Goal: Task Accomplishment & Management: Manage account settings

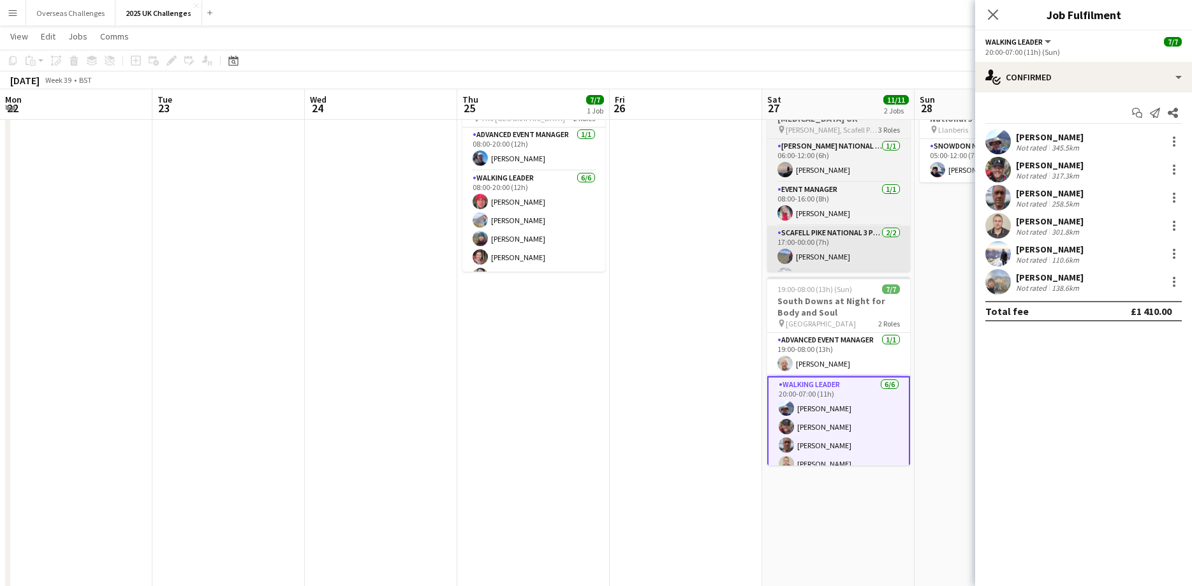
scroll to position [49, 0]
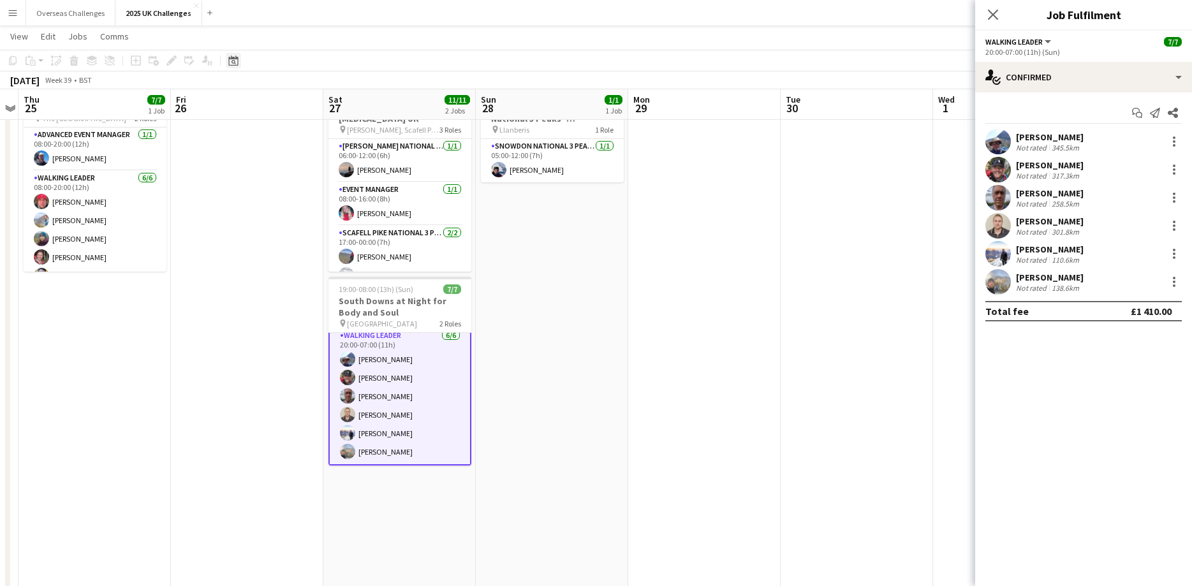
click at [227, 57] on div "Date picker" at bounding box center [233, 60] width 15 height 15
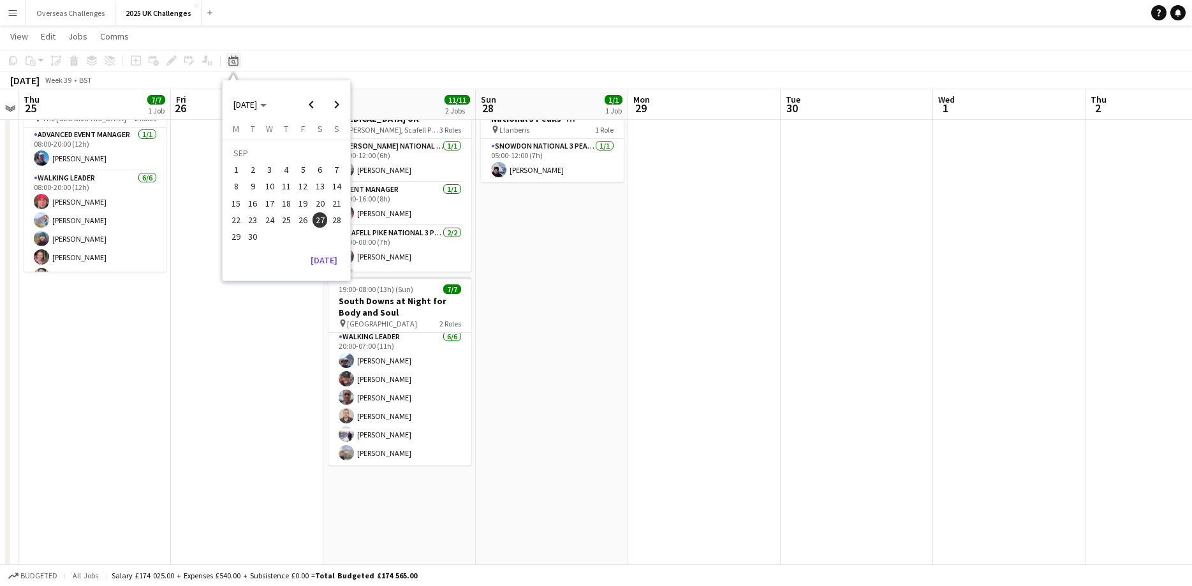
scroll to position [47, 0]
click at [290, 187] on span "11" at bounding box center [286, 186] width 15 height 15
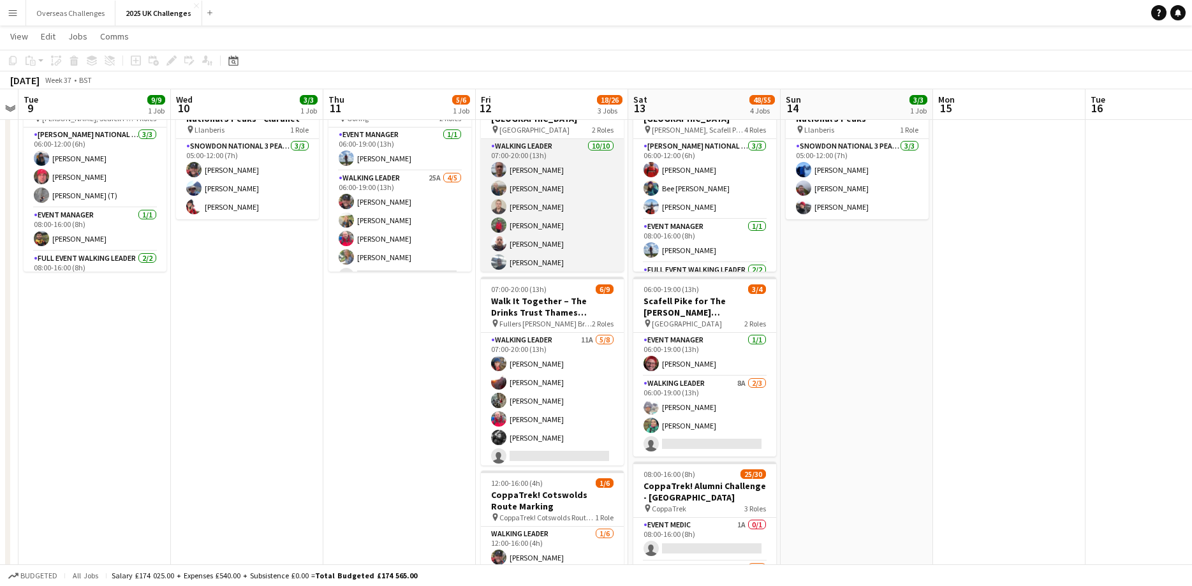
click at [536, 173] on app-card-role "Walking Leader [DATE] 07:00-20:00 (13h) [PERSON_NAME] [PERSON_NAME] [PERSON_NAM…" at bounding box center [552, 244] width 143 height 210
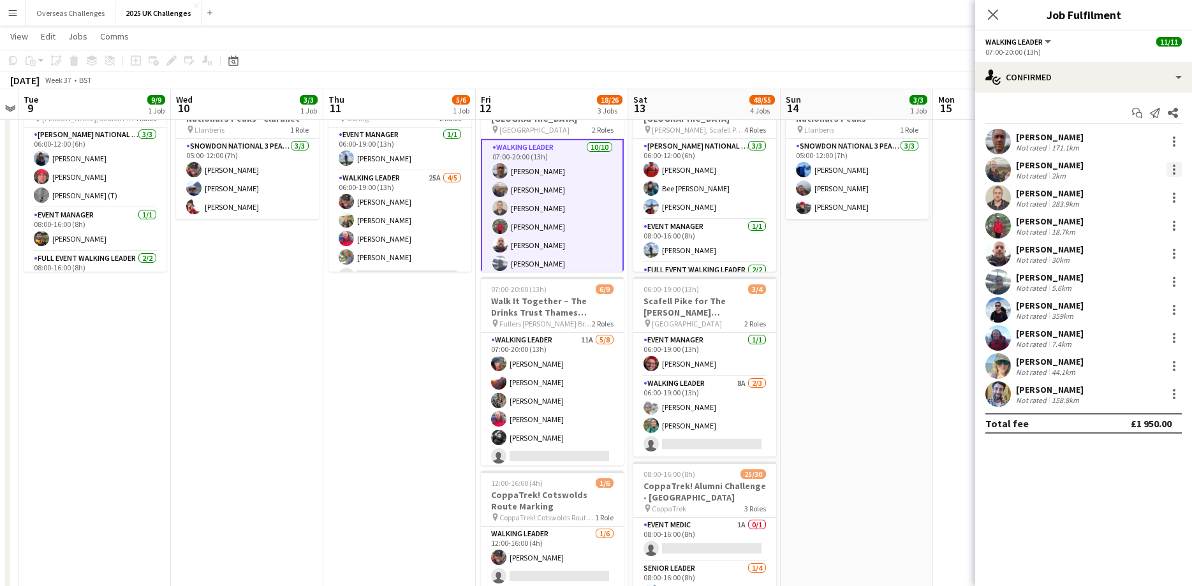
click at [1173, 168] on div at bounding box center [1173, 169] width 15 height 15
click at [1112, 314] on span "Remove" at bounding box center [1111, 315] width 38 height 11
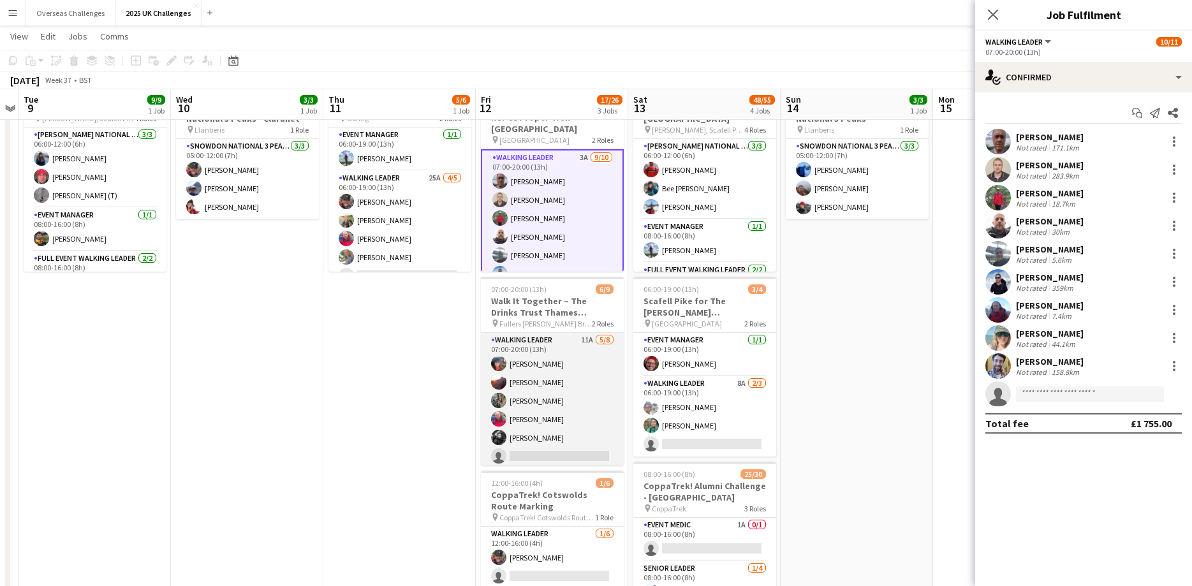
click at [539, 451] on app-card-role "Walking Leader 11A [DATE] 07:00-20:00 (13h) [PERSON_NAME] [PERSON_NAME] [PERSON…" at bounding box center [552, 419] width 143 height 173
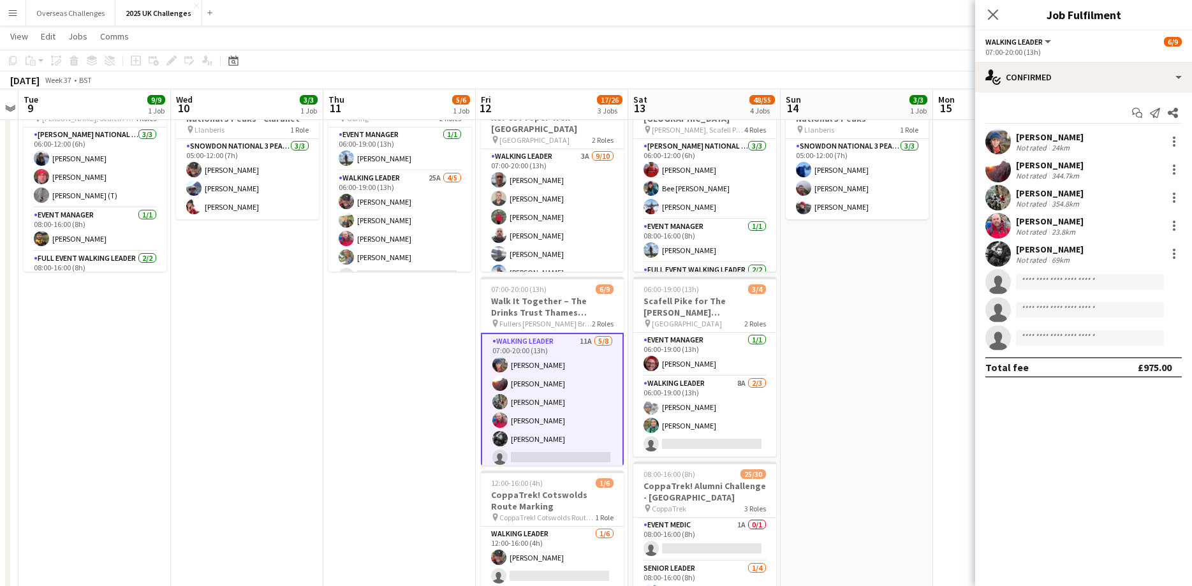
click at [536, 457] on app-card-role "Walking Leader 11A [DATE] 07:00-20:00 (13h) [PERSON_NAME] [PERSON_NAME] [PERSON…" at bounding box center [552, 420] width 143 height 175
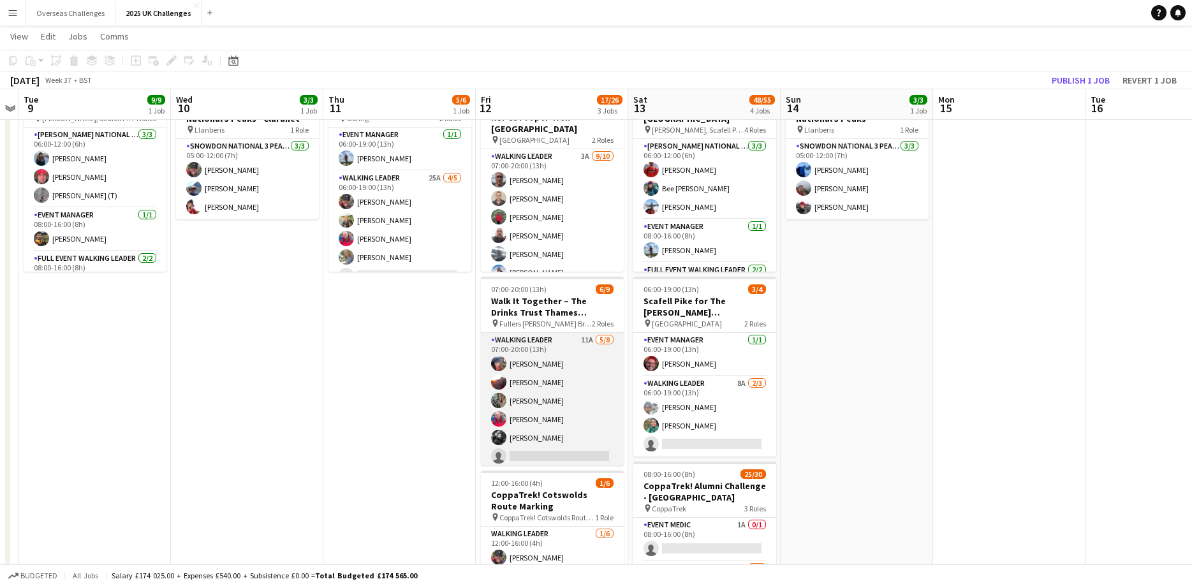
click at [536, 457] on app-card-role "Walking Leader 11A [DATE] 07:00-20:00 (13h) [PERSON_NAME] [PERSON_NAME] [PERSON…" at bounding box center [552, 419] width 143 height 173
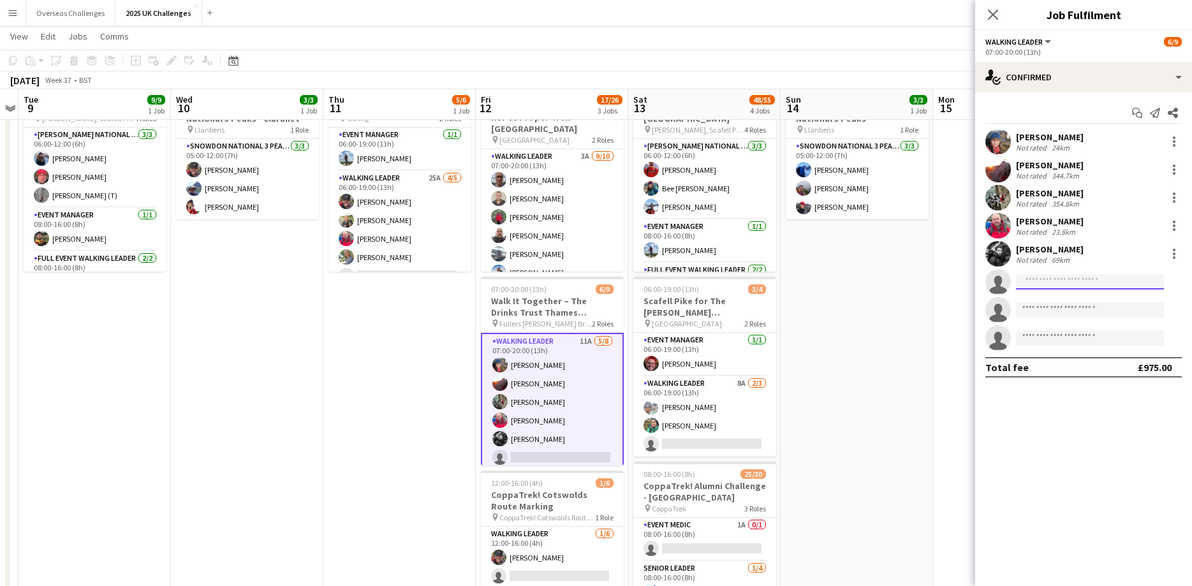
click at [1037, 281] on input at bounding box center [1090, 281] width 148 height 15
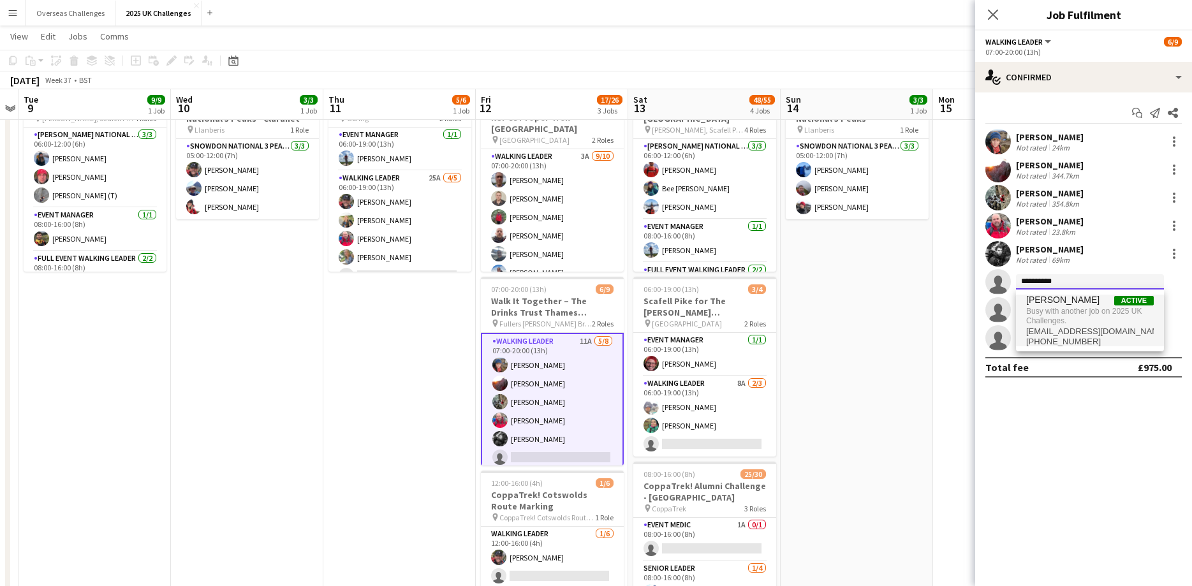
type input "**********"
click at [1051, 301] on span "[PERSON_NAME]" at bounding box center [1062, 300] width 73 height 11
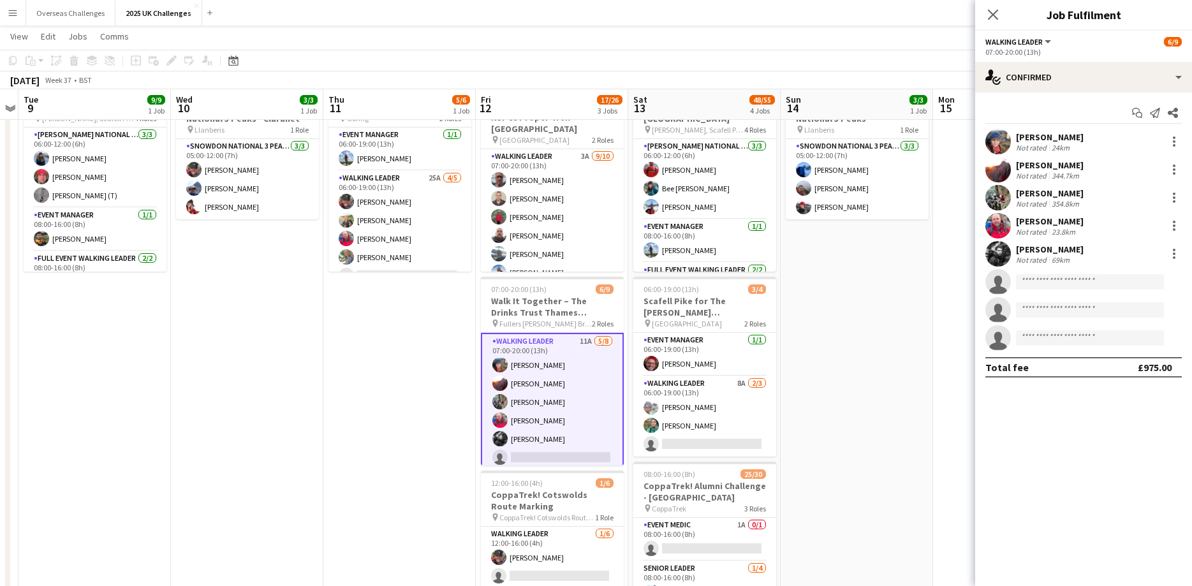
click at [995, 5] on div "Close pop-in" at bounding box center [993, 14] width 36 height 29
click at [995, 9] on icon "Close pop-in" at bounding box center [993, 14] width 12 height 12
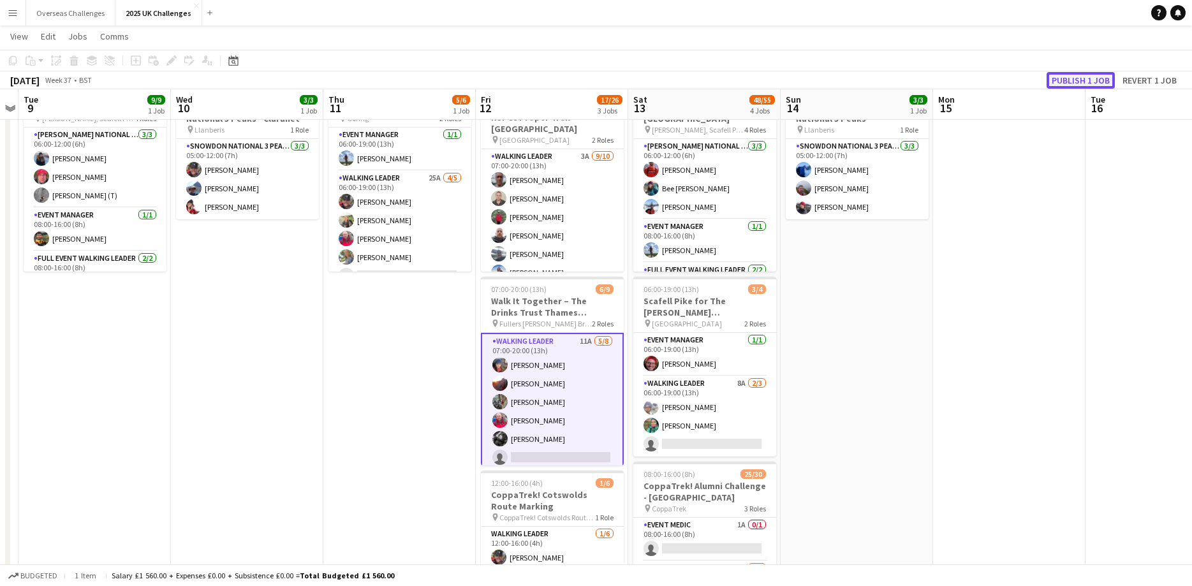
click at [1065, 81] on button "Publish 1 job" at bounding box center [1080, 80] width 68 height 17
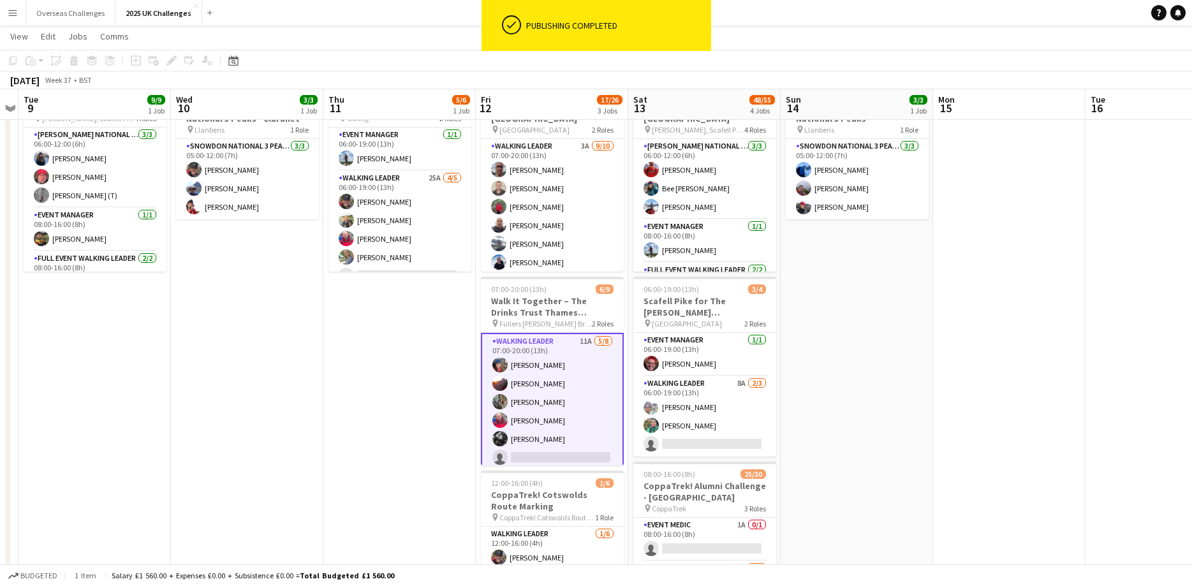
click at [534, 455] on app-card-role "Walking Leader 11A [DATE] 07:00-20:00 (13h) [PERSON_NAME] [PERSON_NAME] [PERSON…" at bounding box center [552, 420] width 143 height 175
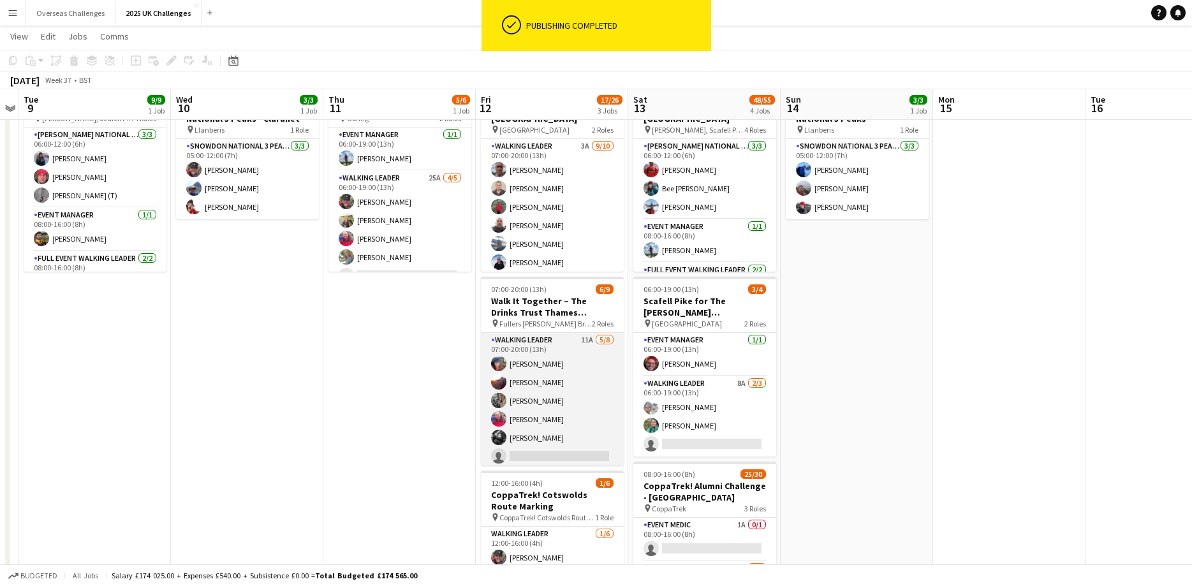
click at [534, 453] on app-card-role "Walking Leader 11A [DATE] 07:00-20:00 (13h) [PERSON_NAME] [PERSON_NAME] [PERSON…" at bounding box center [552, 419] width 143 height 173
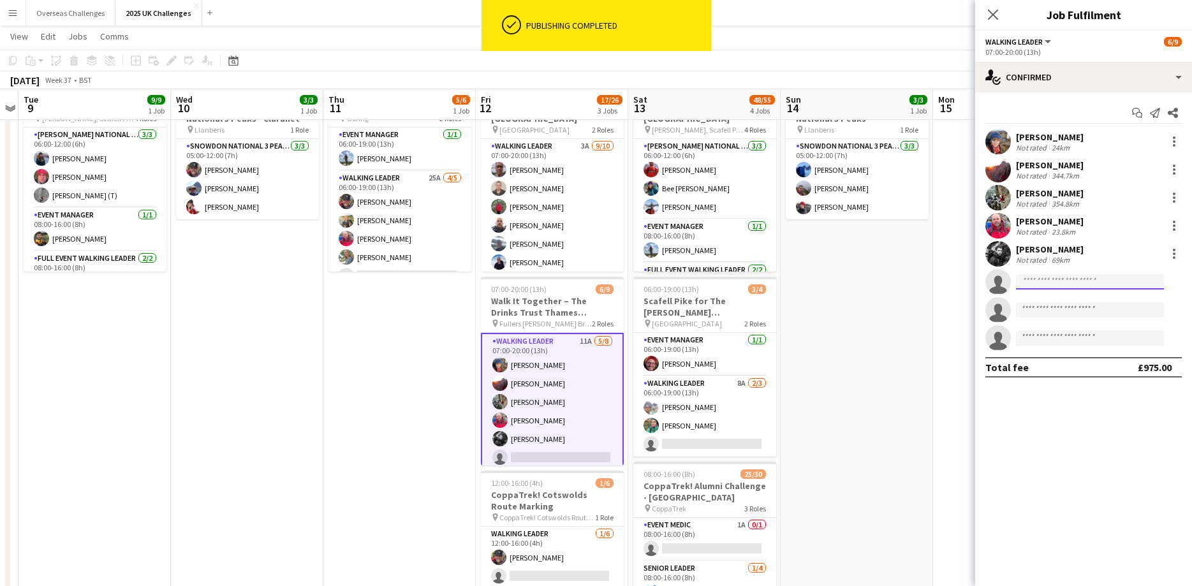
click at [1056, 289] on input at bounding box center [1090, 281] width 148 height 15
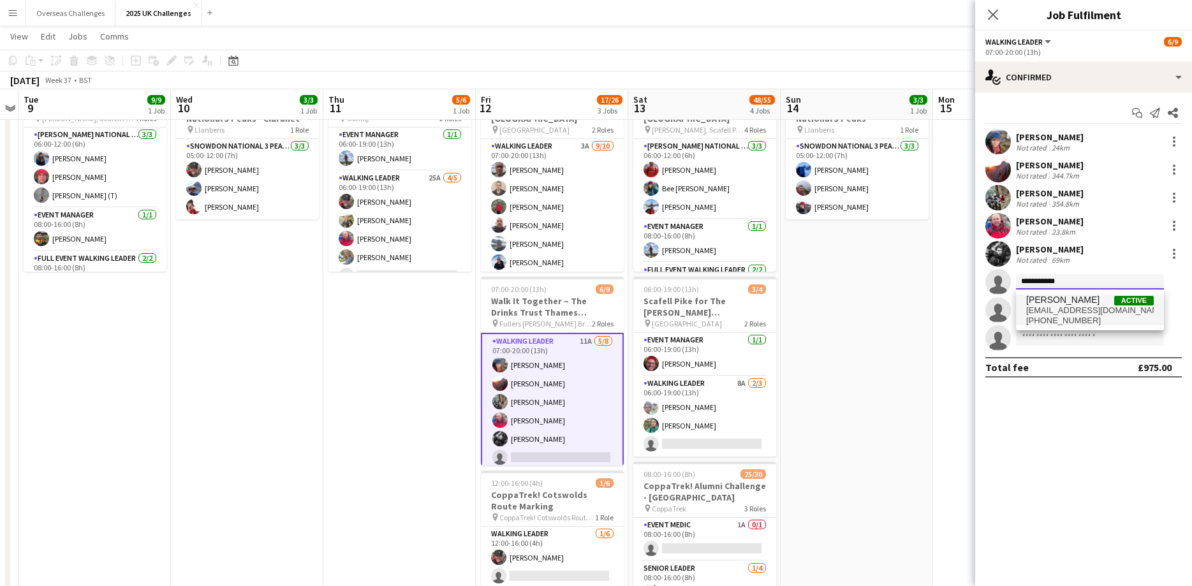
type input "**********"
click at [1071, 309] on span "[EMAIL_ADDRESS][DOMAIN_NAME]" at bounding box center [1090, 310] width 128 height 10
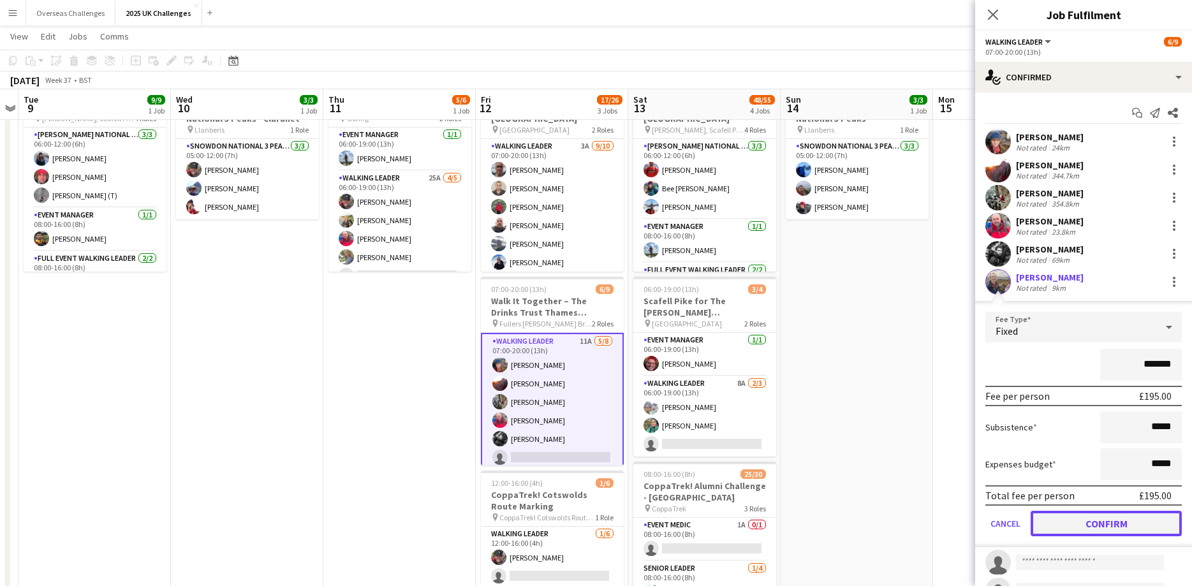
click at [1094, 520] on button "Confirm" at bounding box center [1106, 524] width 151 height 26
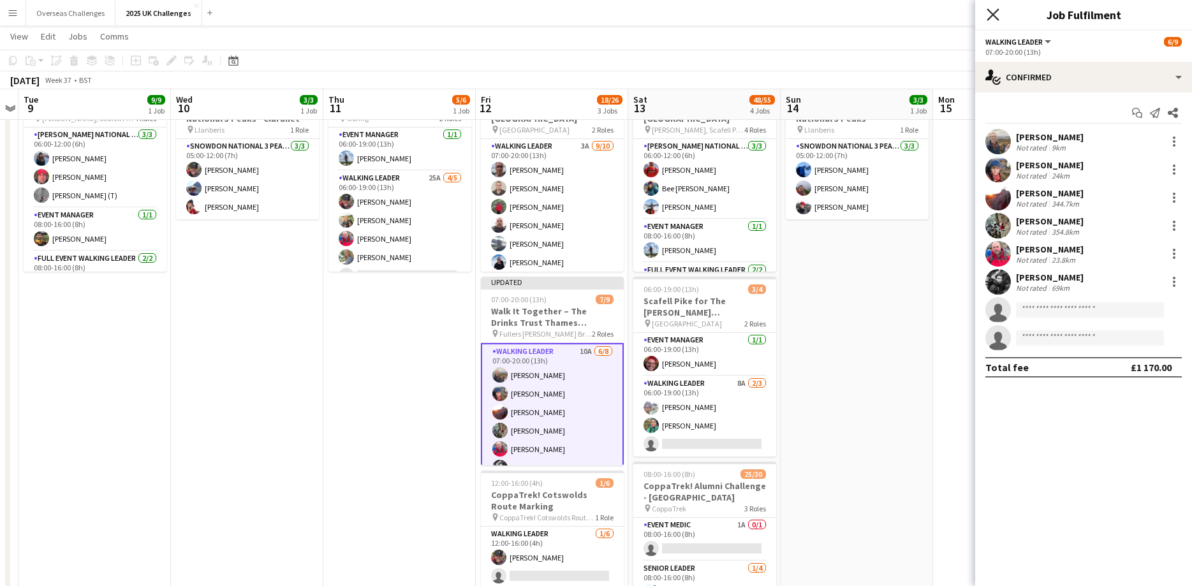
click at [992, 16] on icon at bounding box center [993, 14] width 12 height 12
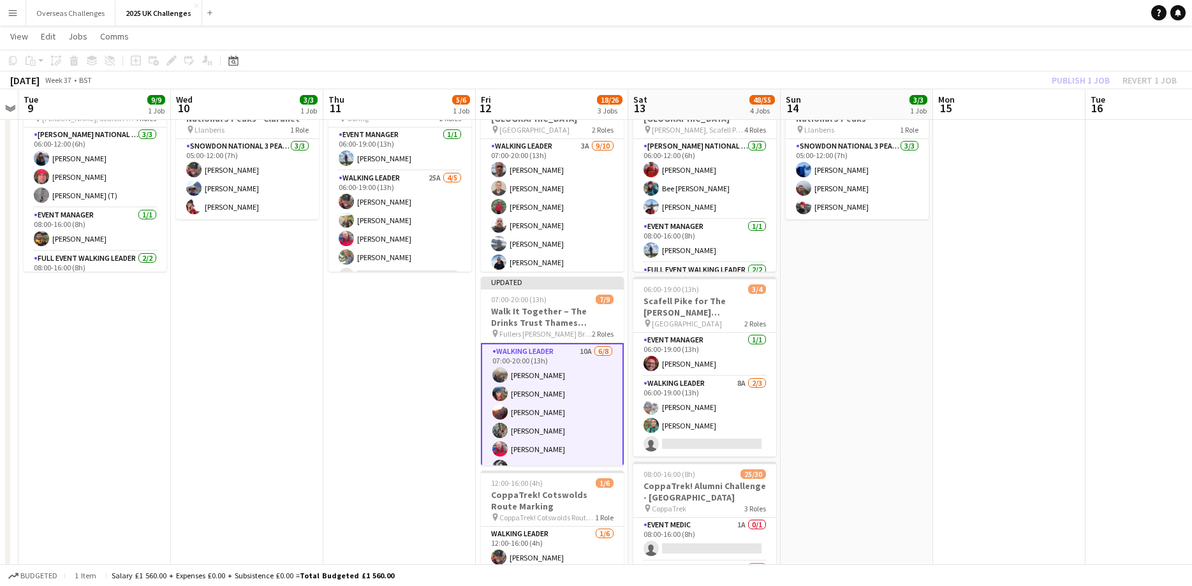
click at [1070, 77] on div "Publish 1 job Revert 1 job" at bounding box center [1114, 80] width 156 height 17
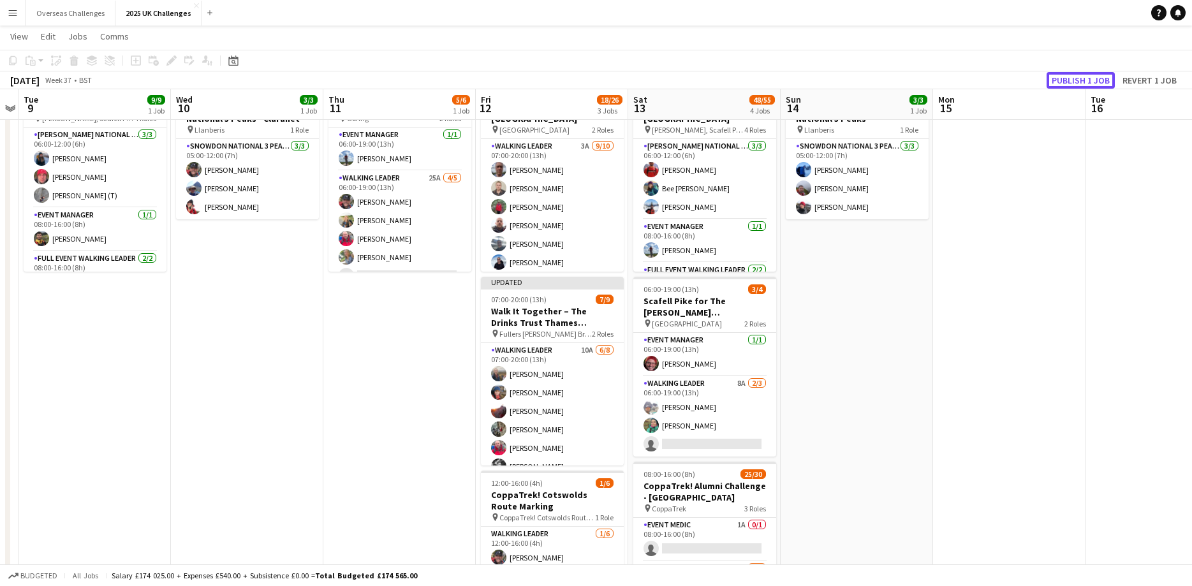
click at [1070, 77] on button "Publish 1 job" at bounding box center [1080, 80] width 68 height 17
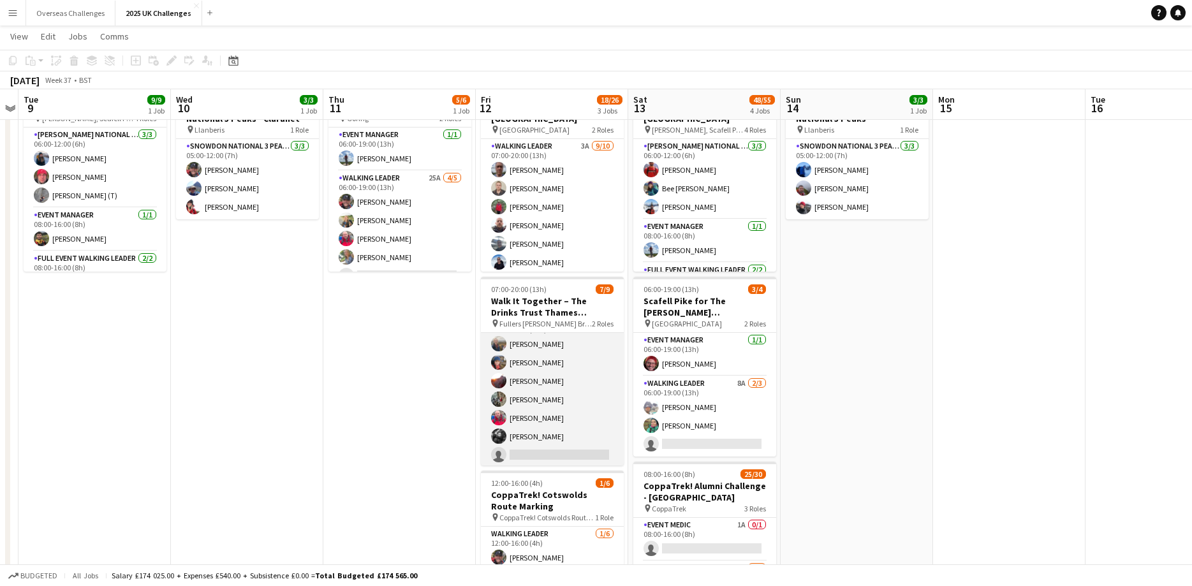
scroll to position [0, 0]
click at [538, 367] on app-card-role "Walking Leader 10A [DATE] 07:00-20:00 (13h) [PERSON_NAME] [PERSON_NAME] [PERSON…" at bounding box center [552, 419] width 143 height 173
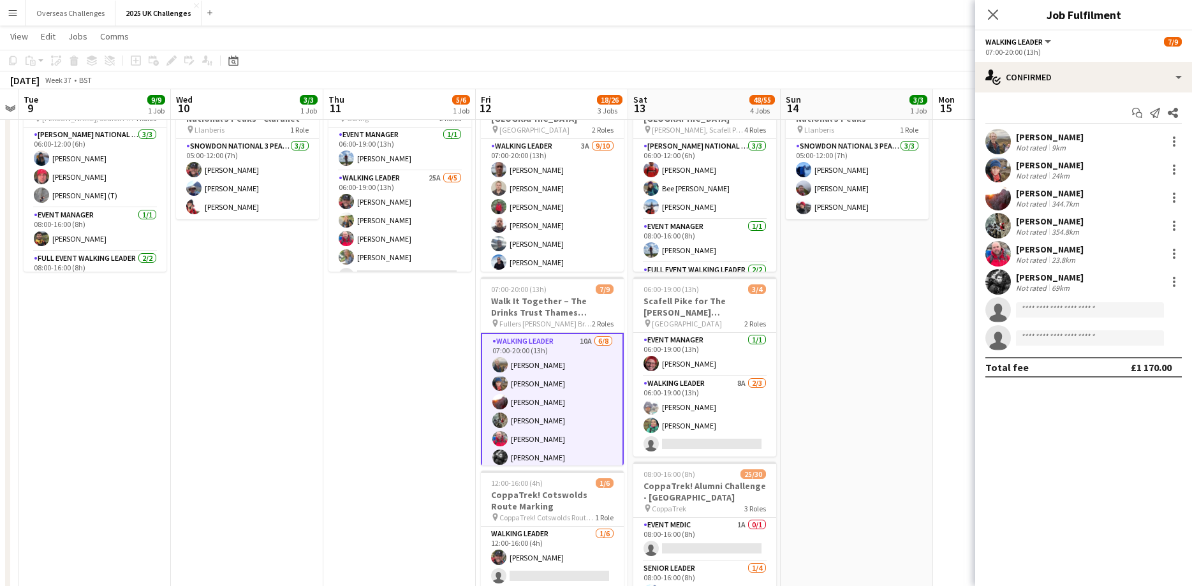
click at [1032, 137] on div "[PERSON_NAME]" at bounding box center [1050, 136] width 68 height 11
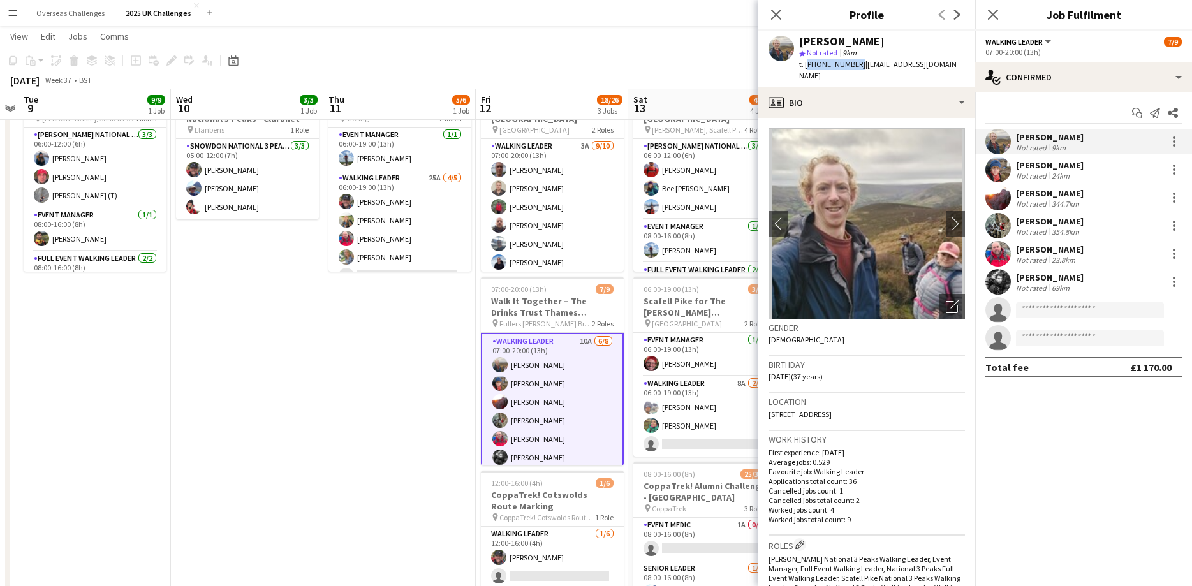
drag, startPoint x: 855, startPoint y: 65, endPoint x: 807, endPoint y: 66, distance: 48.5
click at [807, 66] on span "t. [PHONE_NUMBER]" at bounding box center [832, 64] width 66 height 10
copy span "[PHONE_NUMBER]"
drag, startPoint x: 942, startPoint y: 64, endPoint x: 862, endPoint y: 66, distance: 80.4
click at [862, 66] on span "| [EMAIL_ADDRESS][DOMAIN_NAME]" at bounding box center [879, 69] width 161 height 21
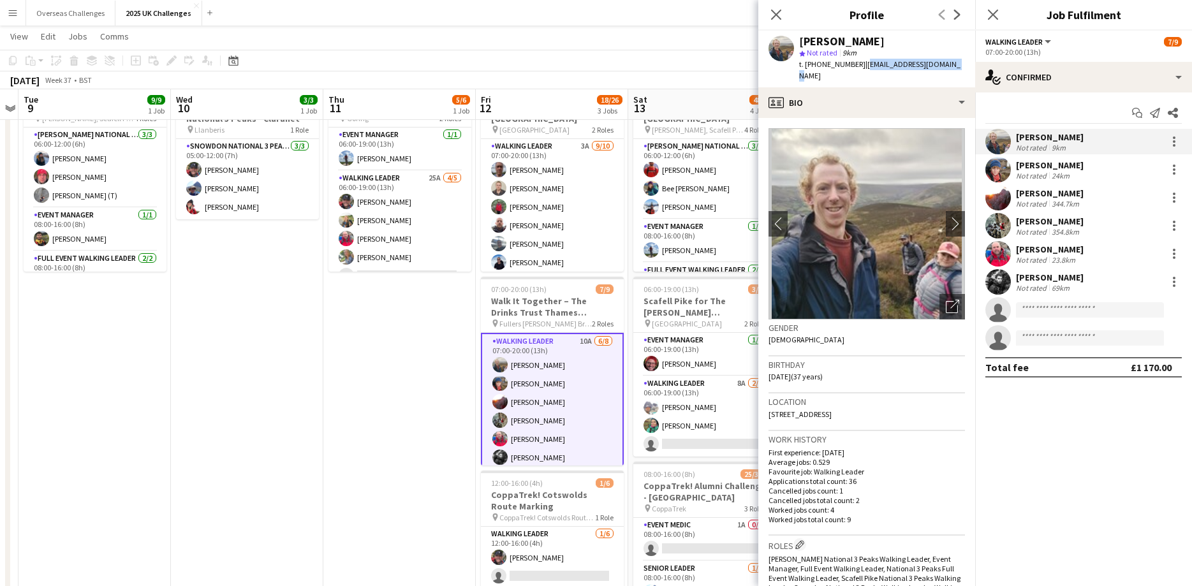
copy span "[EMAIL_ADDRESS][DOMAIN_NAME]"
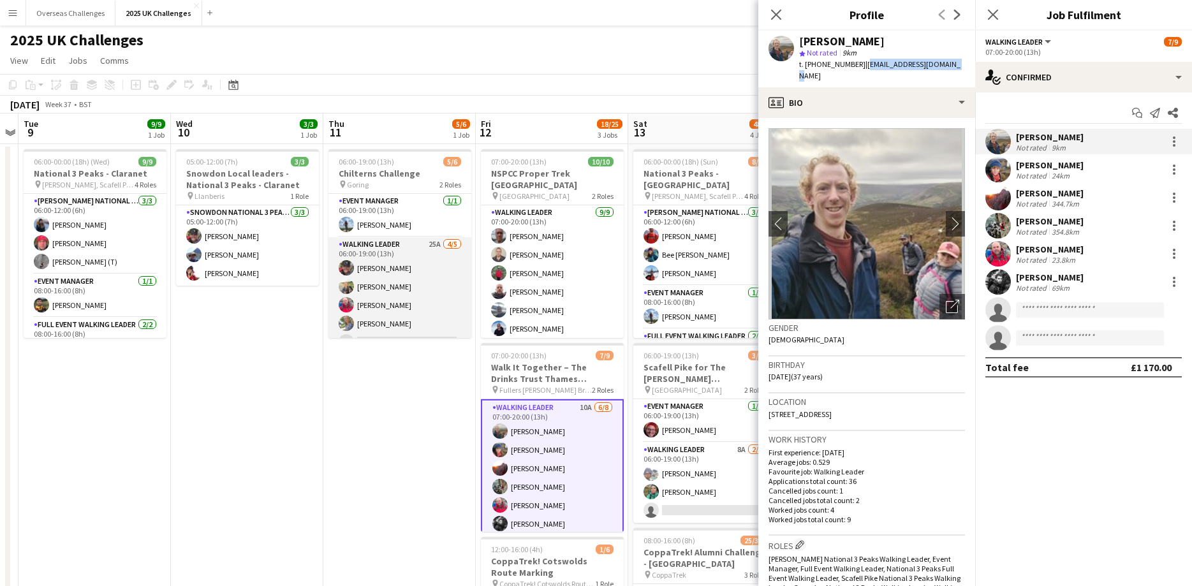
click at [392, 302] on app-card-role "Walking Leader 25A [DATE] 06:00-19:00 (13h) [PERSON_NAME] [PERSON_NAME] [PERSON…" at bounding box center [399, 295] width 143 height 117
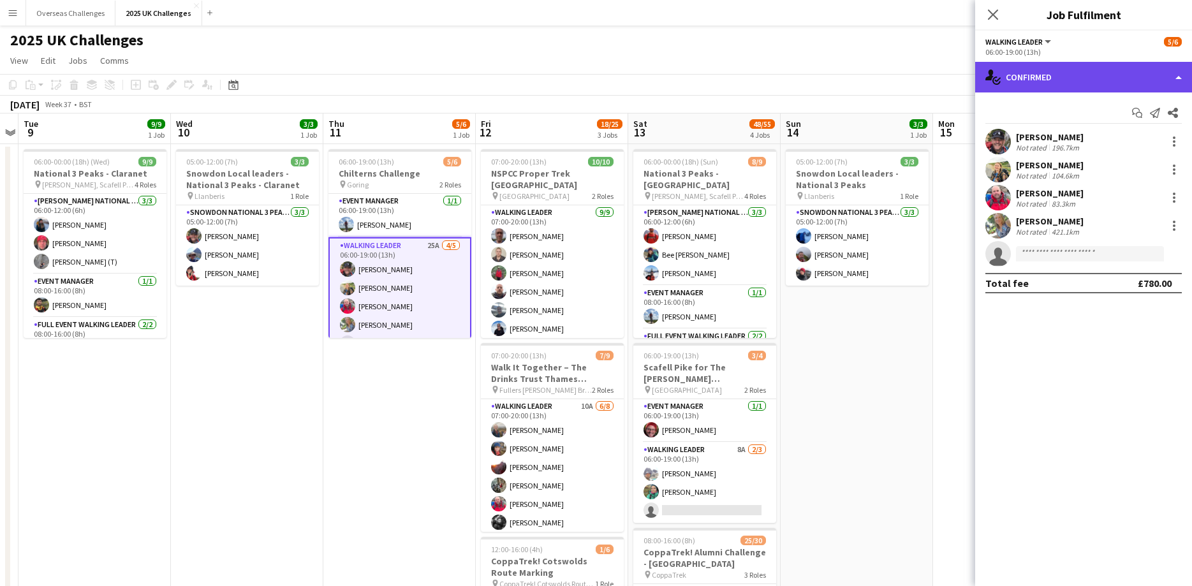
click at [1074, 66] on div "single-neutral-actions-check-2 Confirmed" at bounding box center [1083, 77] width 217 height 31
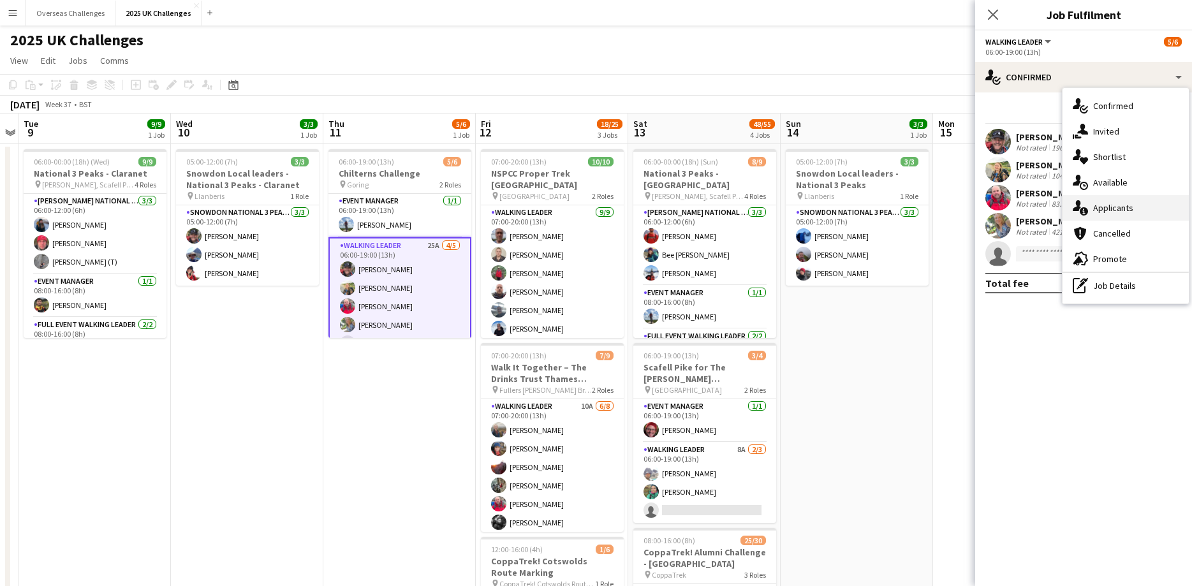
click at [1116, 203] on div "single-neutral-actions-information Applicants" at bounding box center [1125, 208] width 126 height 26
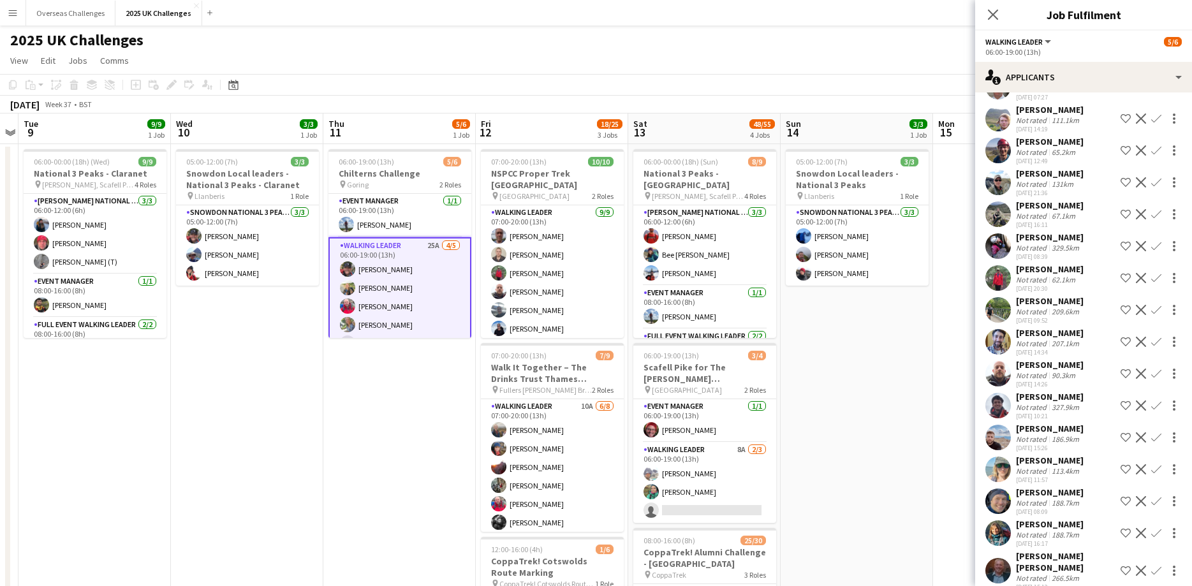
scroll to position [344, 0]
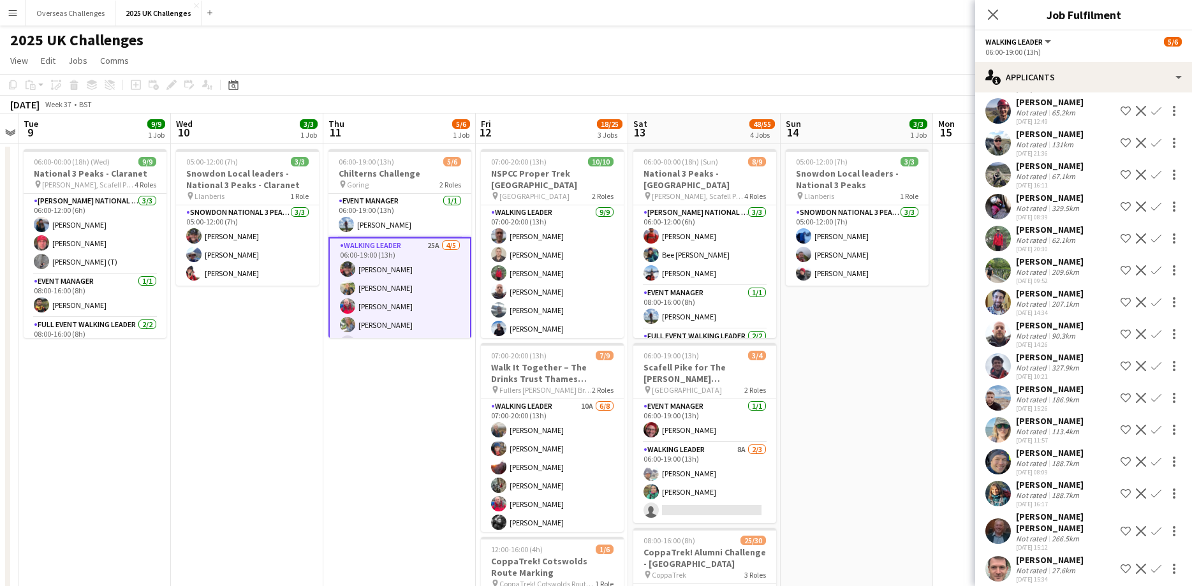
click at [1049, 335] on div "90.3km" at bounding box center [1063, 336] width 29 height 10
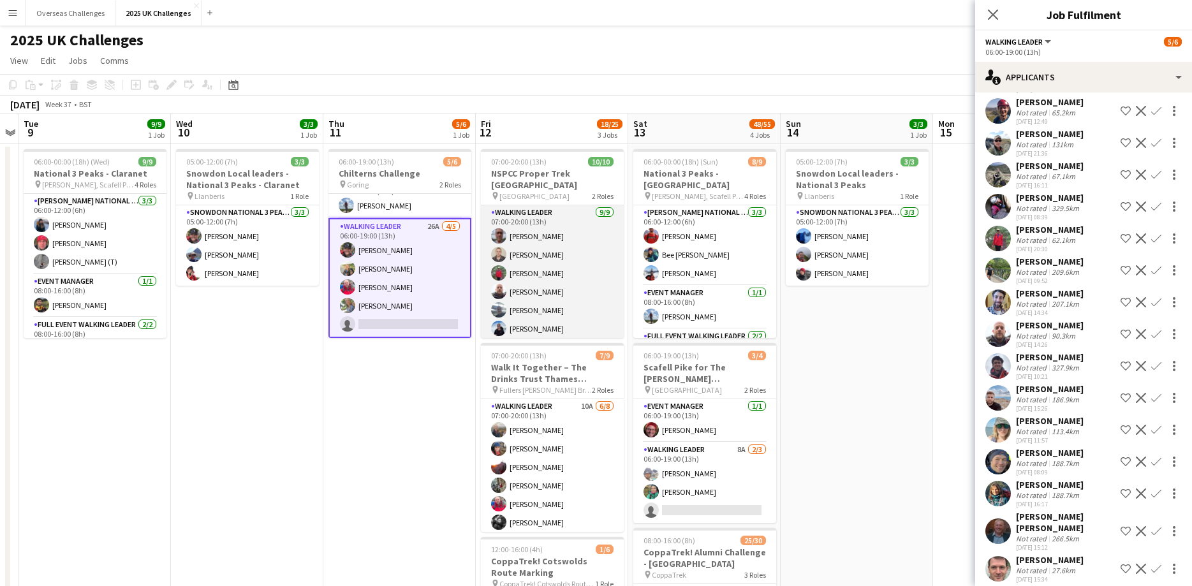
click at [530, 262] on app-card-role "Walking Leader [DATE] 07:00-20:00 (13h) [PERSON_NAME] [PERSON_NAME] [PERSON_NAM…" at bounding box center [552, 300] width 143 height 191
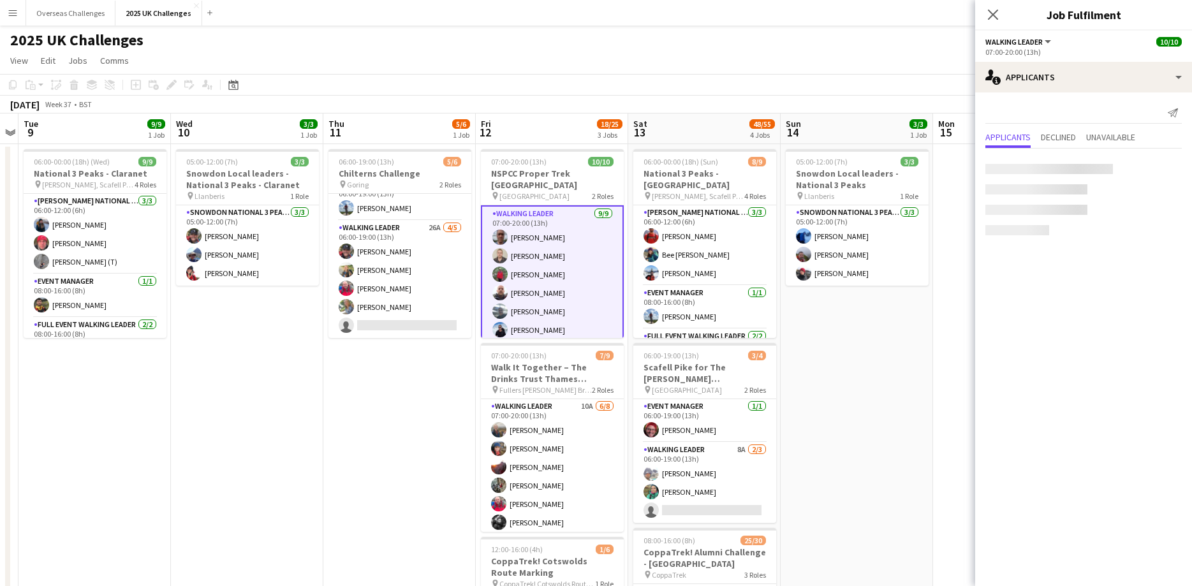
scroll to position [0, 0]
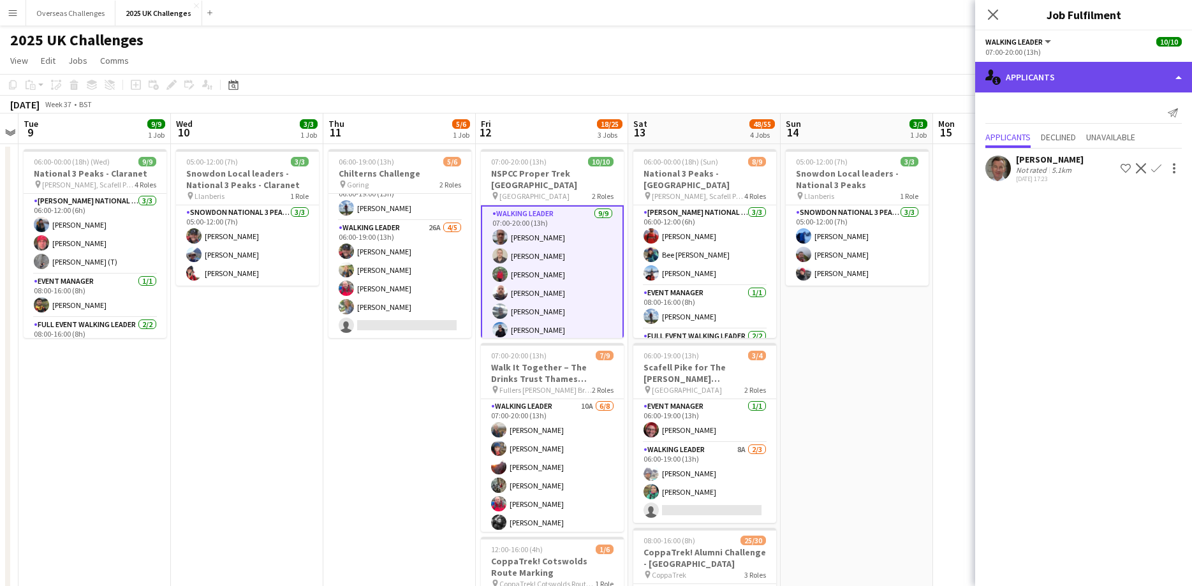
click at [1038, 80] on div "single-neutral-actions-information Applicants" at bounding box center [1083, 77] width 217 height 31
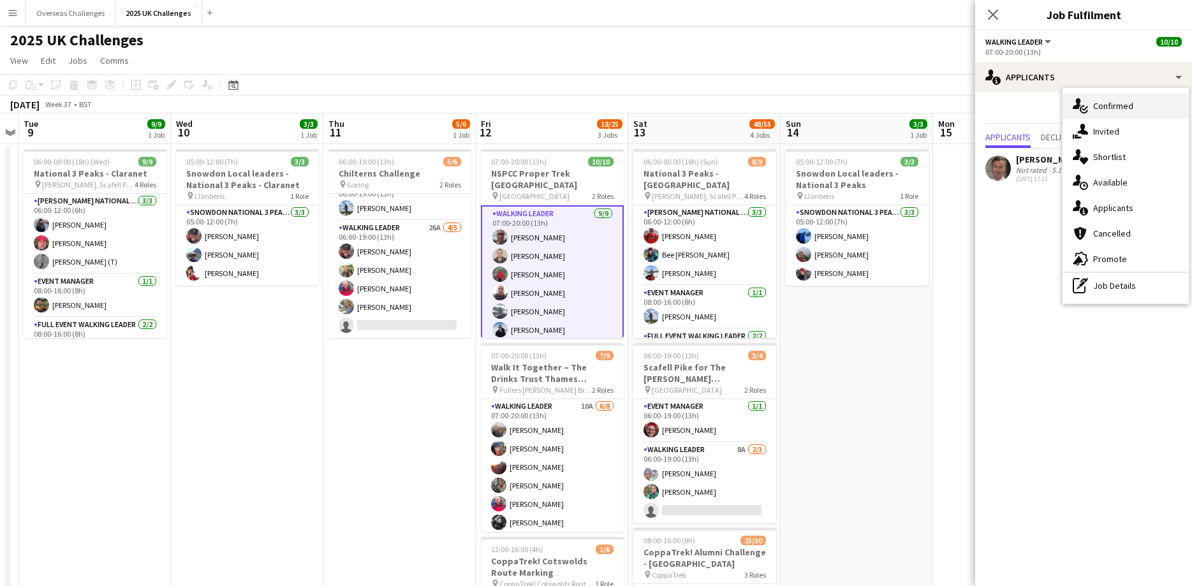
click at [1103, 111] on div "single-neutral-actions-check-2 Confirmed" at bounding box center [1125, 106] width 126 height 26
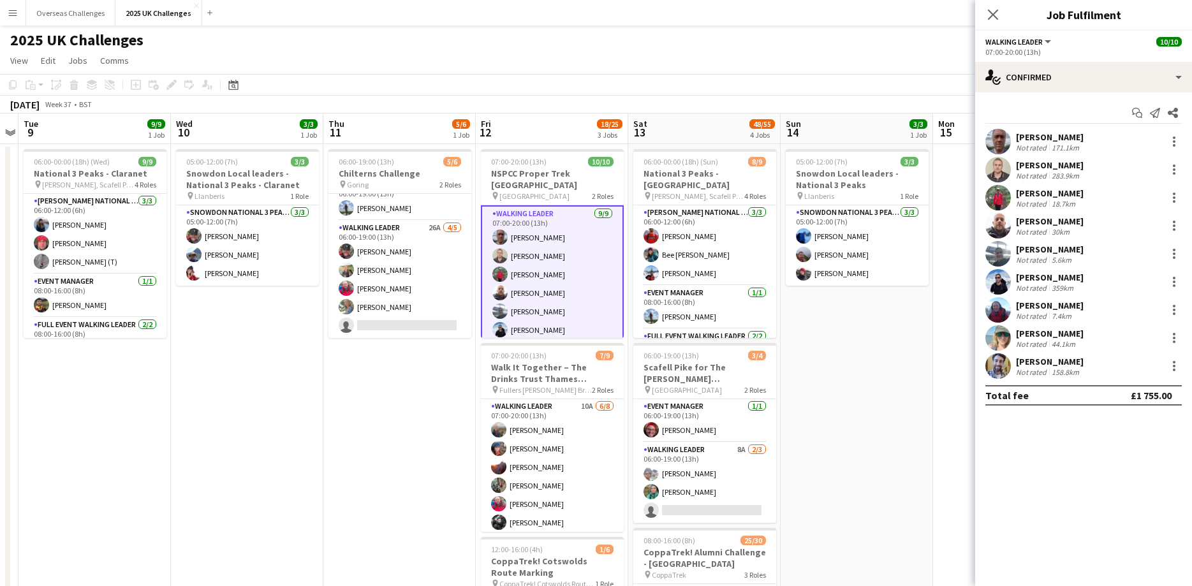
click at [1039, 195] on div "[PERSON_NAME]" at bounding box center [1050, 192] width 68 height 11
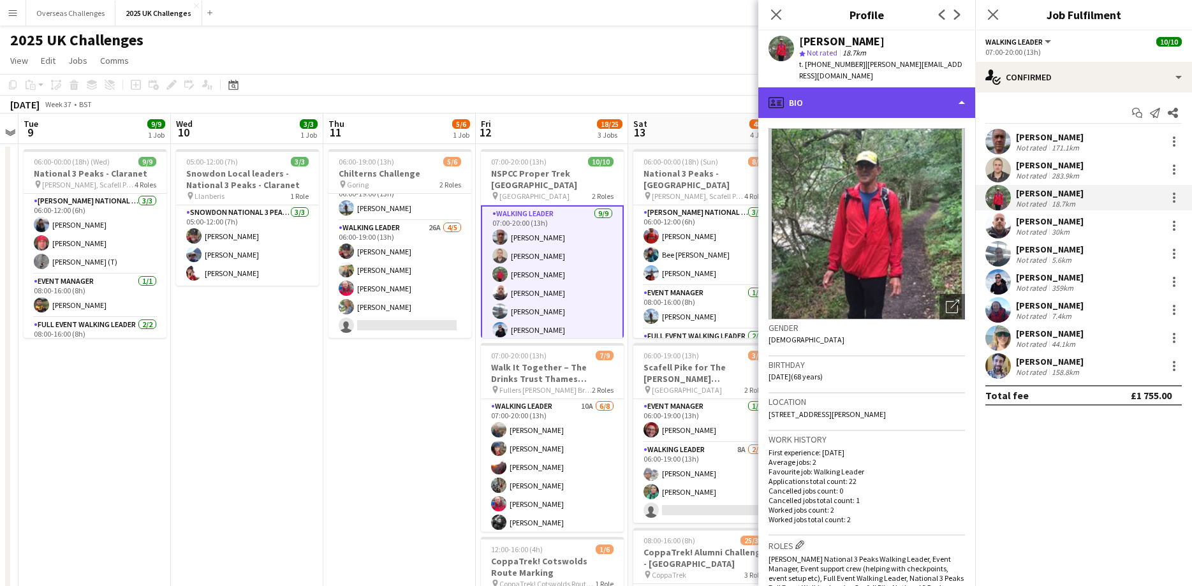
click at [826, 100] on div "profile Bio" at bounding box center [866, 102] width 217 height 31
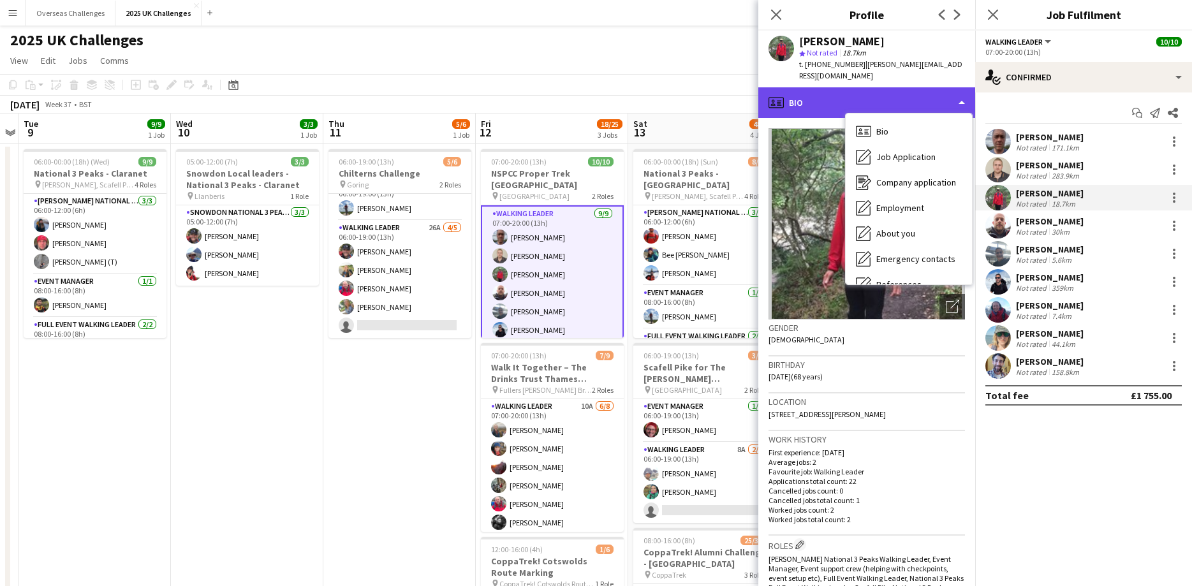
click at [826, 95] on div "profile Bio" at bounding box center [866, 102] width 217 height 31
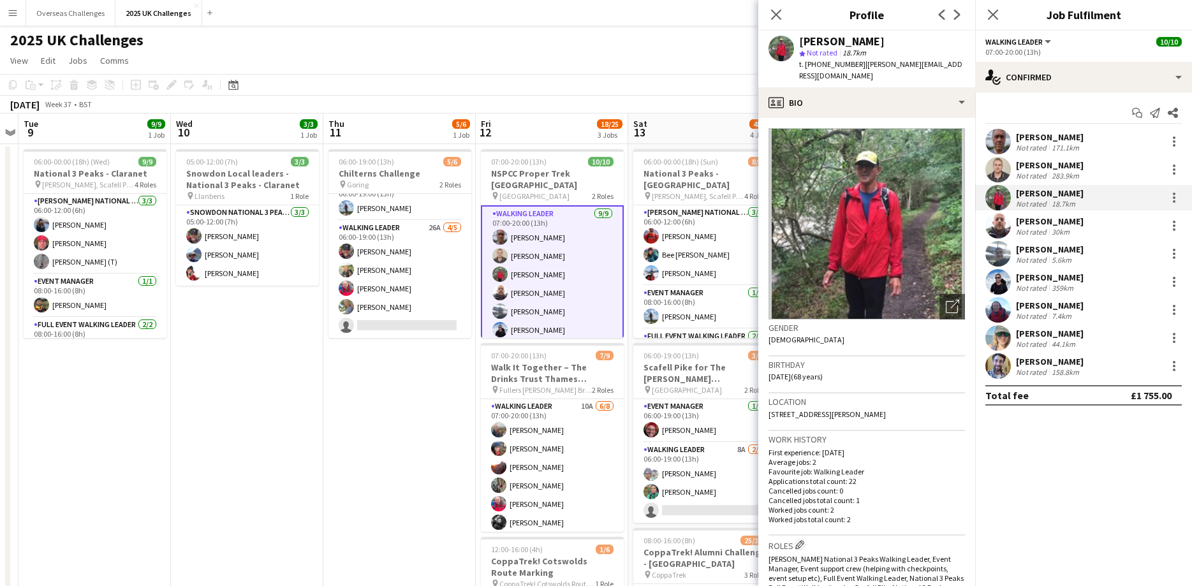
click at [8, 5] on button "Menu" at bounding box center [13, 13] width 26 height 26
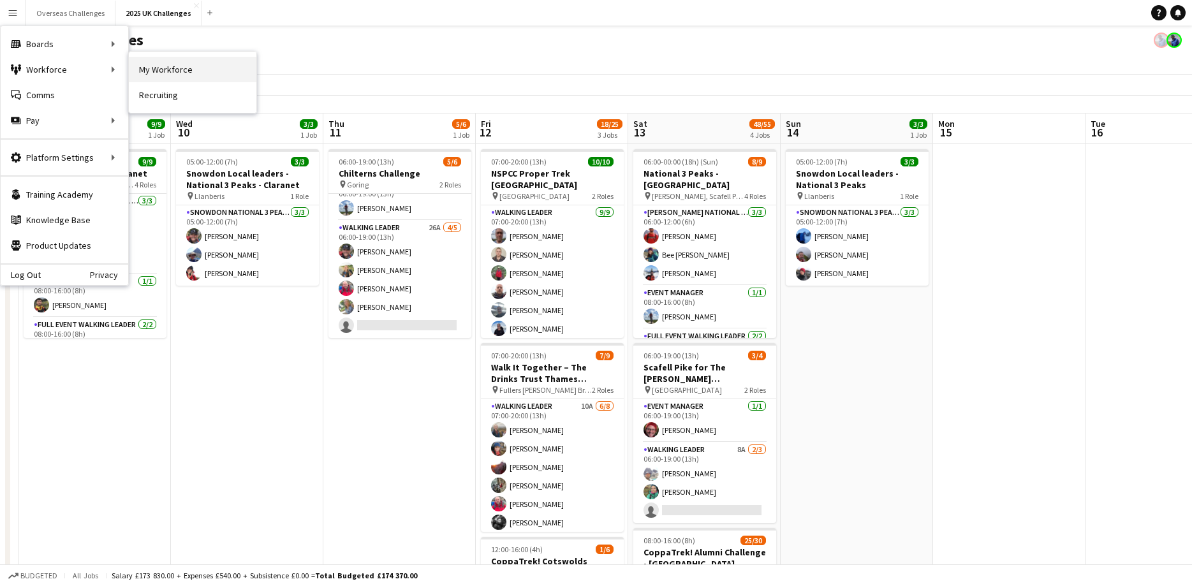
click at [185, 75] on link "My Workforce" at bounding box center [193, 70] width 128 height 26
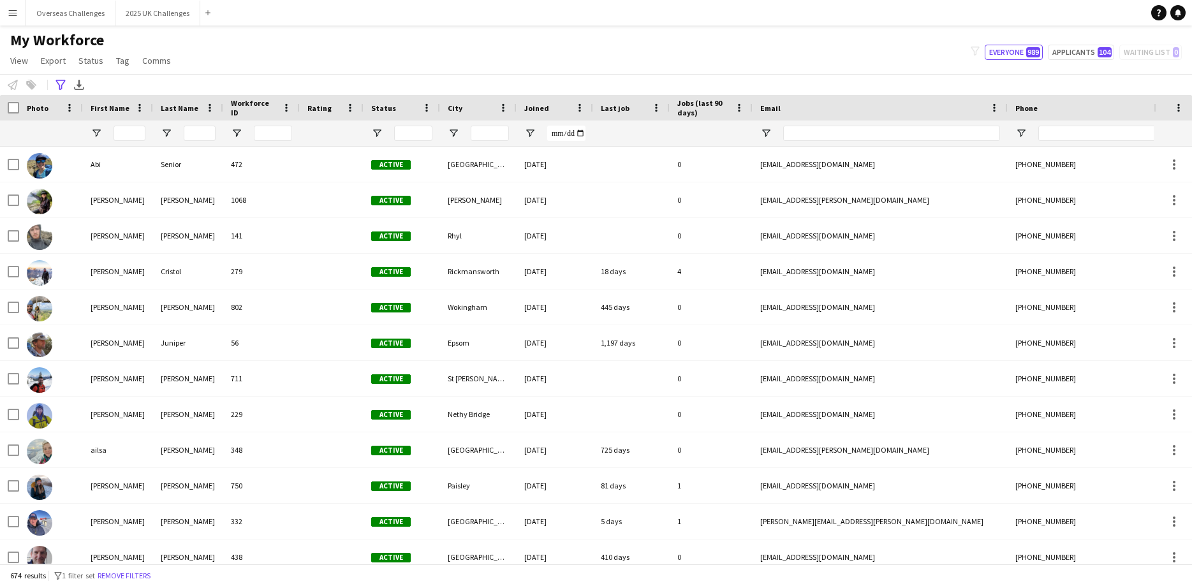
type input "**********"
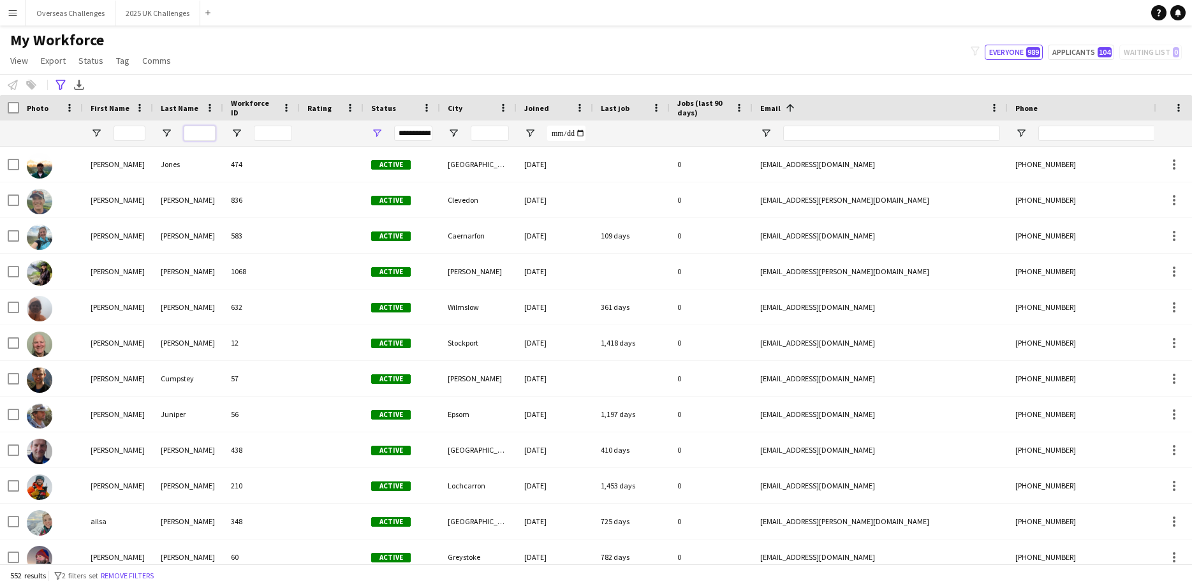
click at [190, 134] on input "Last Name Filter Input" at bounding box center [200, 133] width 32 height 15
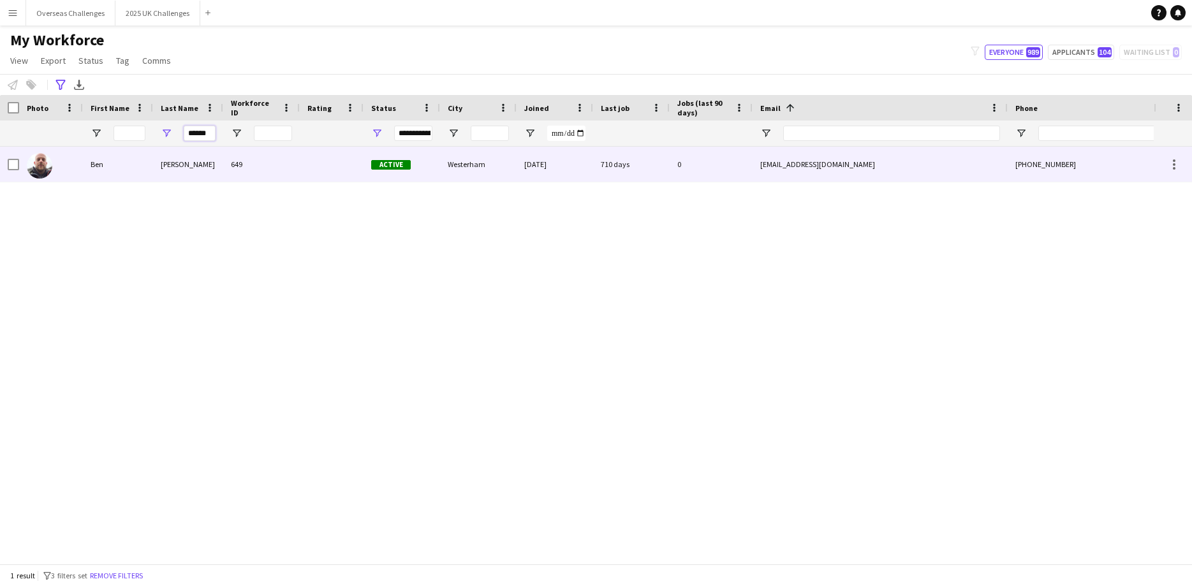
type input "******"
click at [148, 165] on div "Ben" at bounding box center [118, 164] width 70 height 35
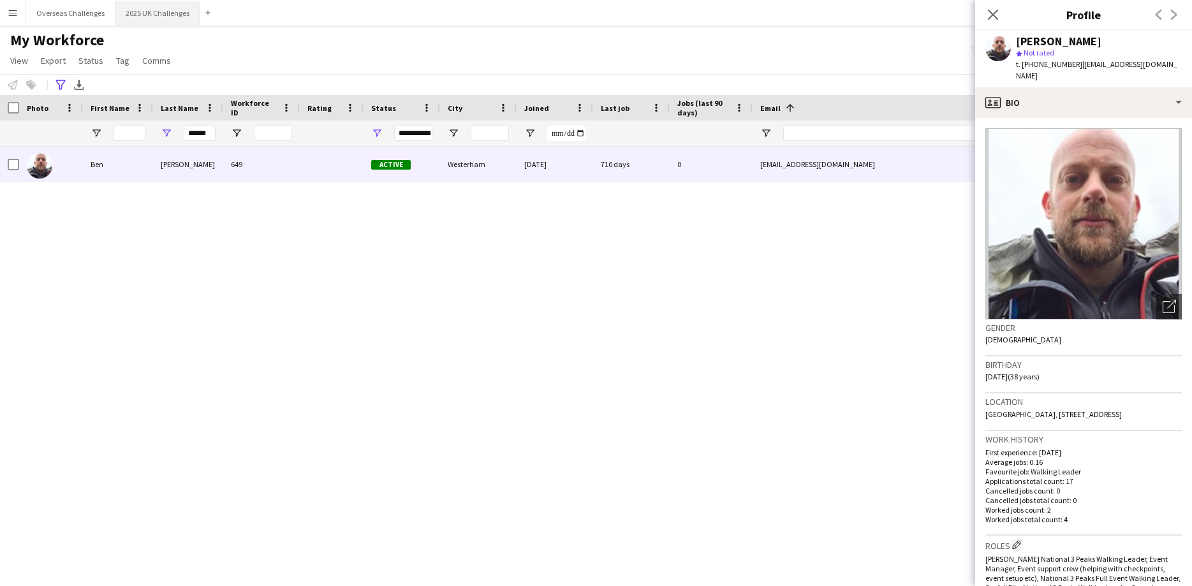
click at [131, 15] on button "2025 UK Challenges Close" at bounding box center [157, 13] width 85 height 25
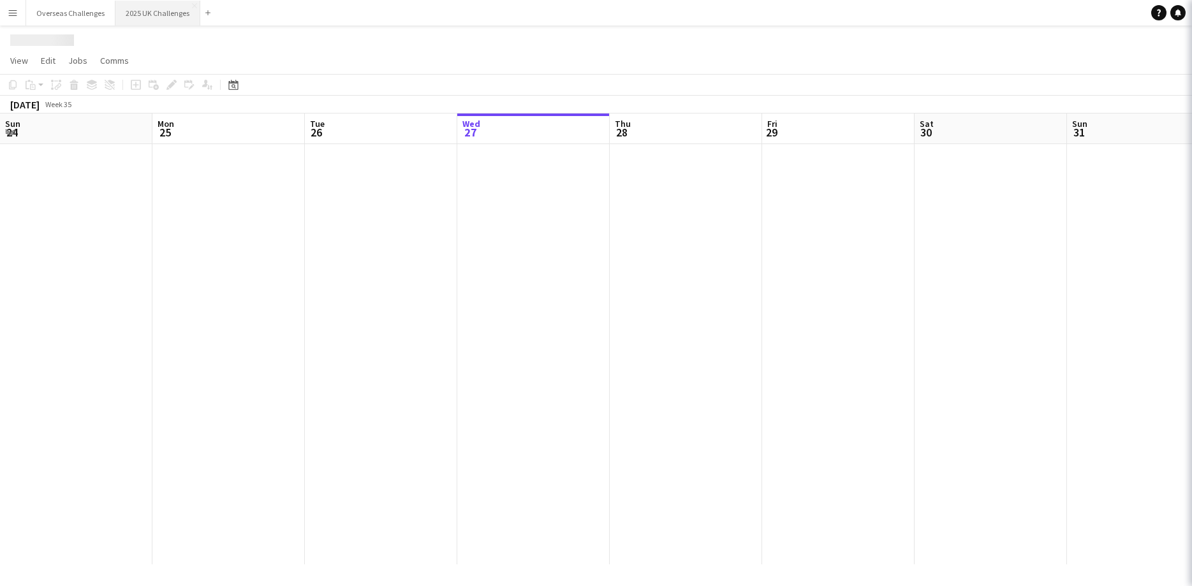
scroll to position [0, 305]
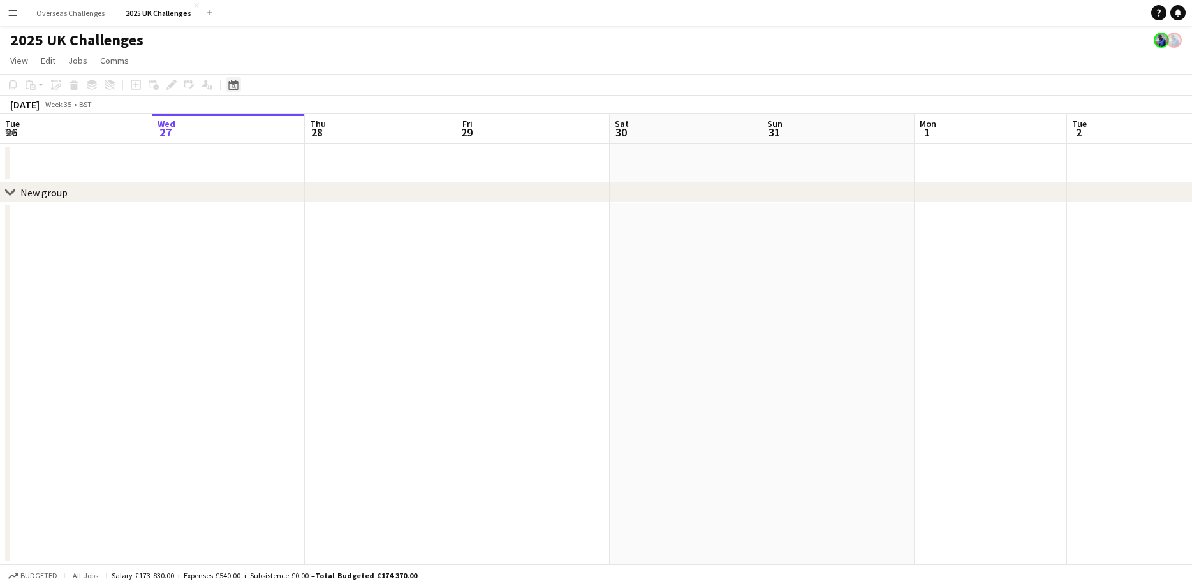
click at [237, 88] on icon "Date picker" at bounding box center [233, 85] width 10 height 10
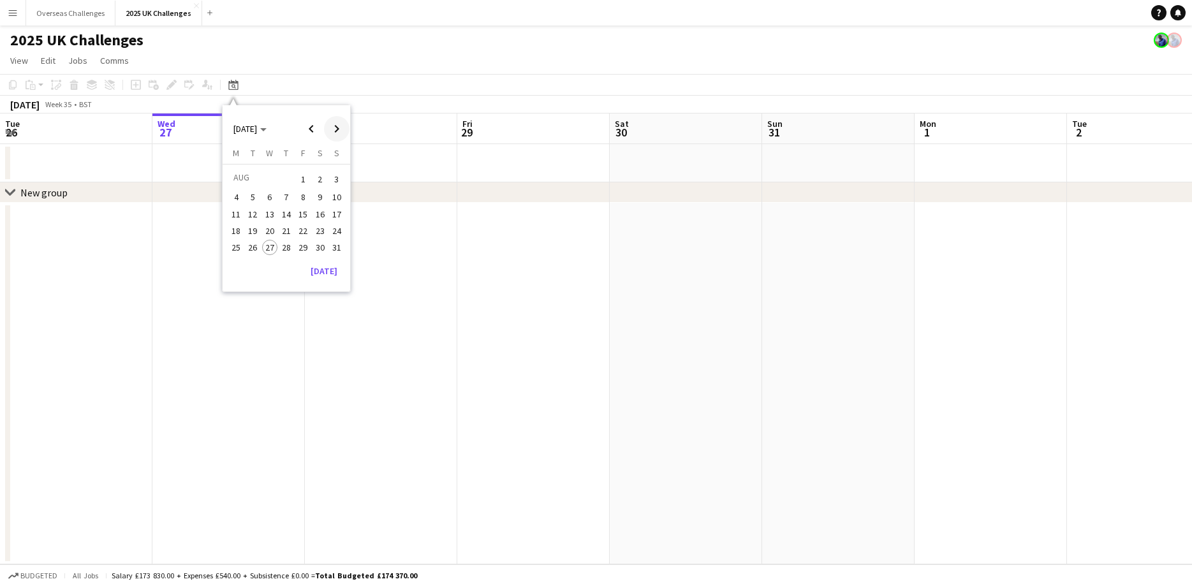
click at [334, 135] on span "Next month" at bounding box center [337, 129] width 26 height 26
click at [286, 210] on span "11" at bounding box center [286, 210] width 15 height 15
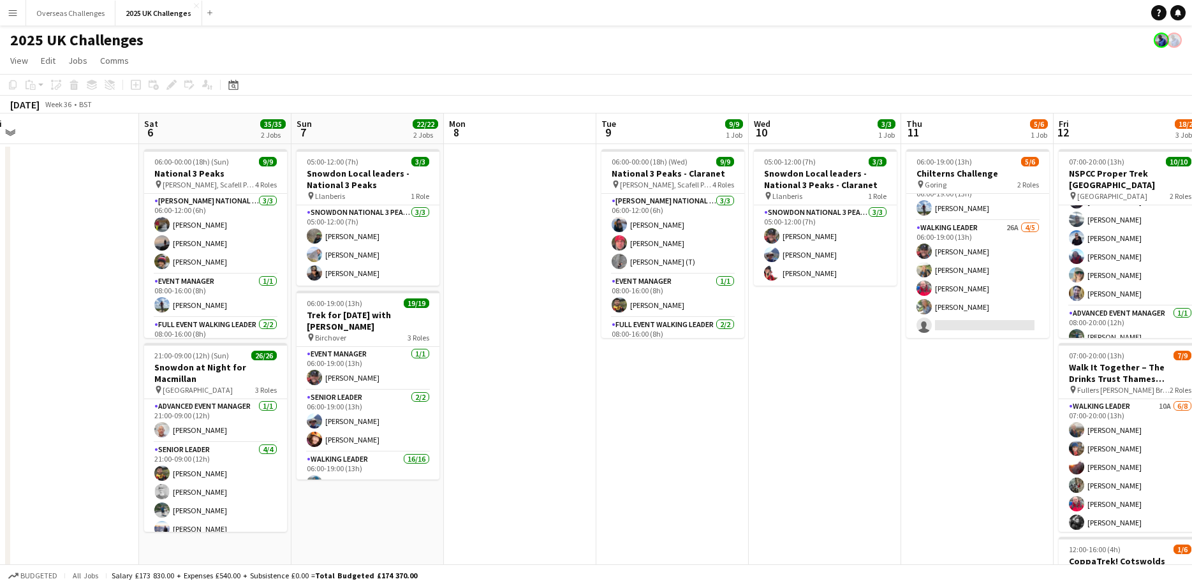
scroll to position [0, 274]
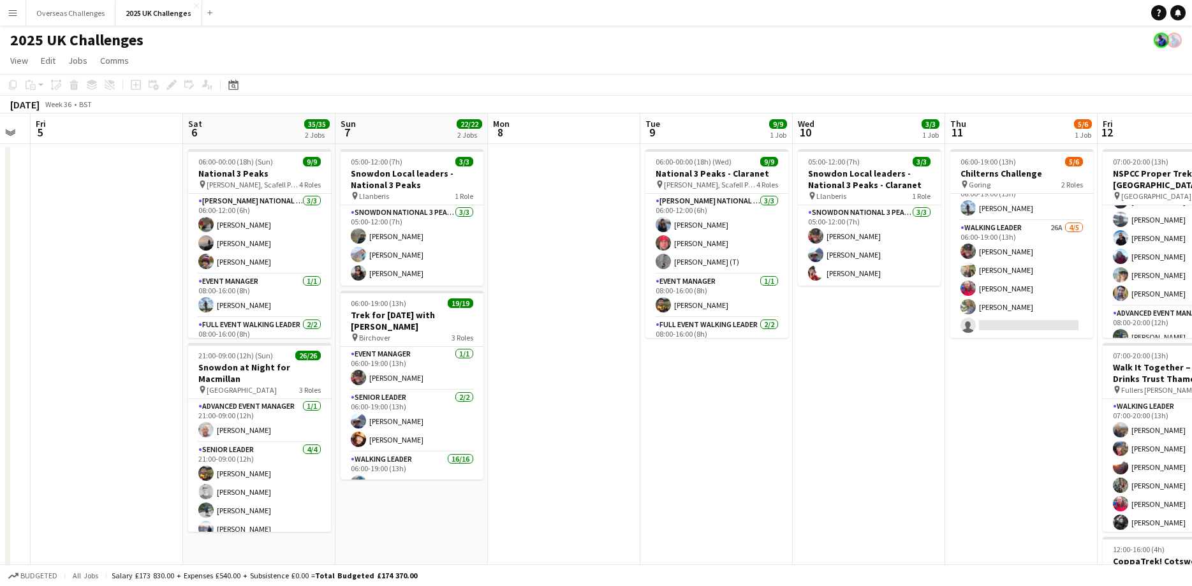
drag, startPoint x: 210, startPoint y: 210, endPoint x: 832, endPoint y: 208, distance: 621.8
click at [832, 208] on app-calendar-viewport "Wed 3 Thu 4 Fri 5 Sat 6 35/35 2 Jobs Sun 7 22/22 2 Jobs Mon 8 Tue 9 9/9 1 Job W…" at bounding box center [596, 555] width 1192 height 883
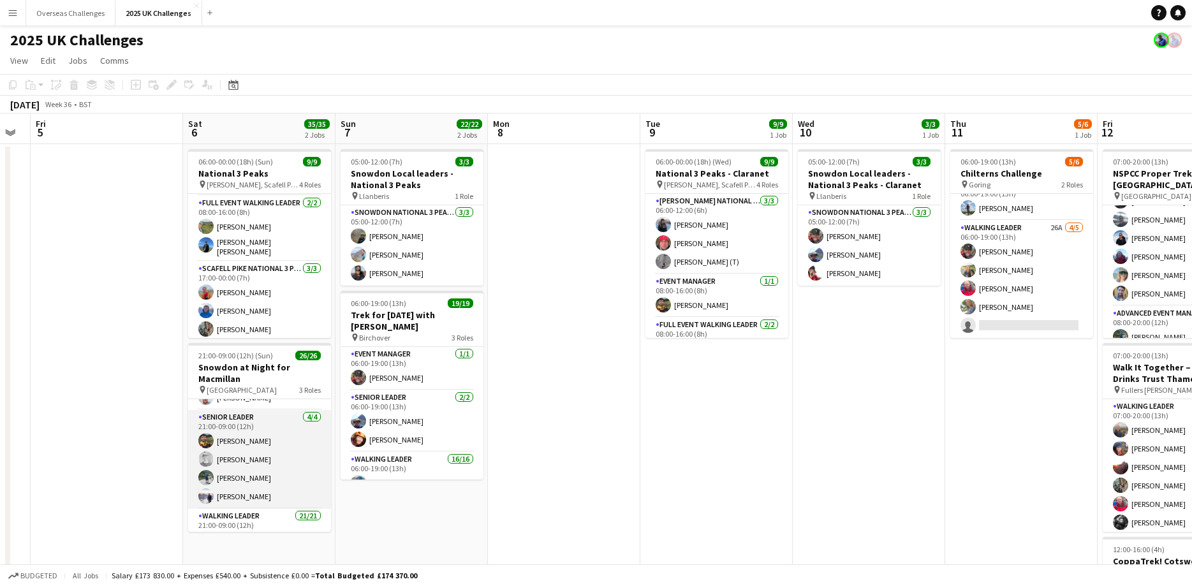
scroll to position [57, 0]
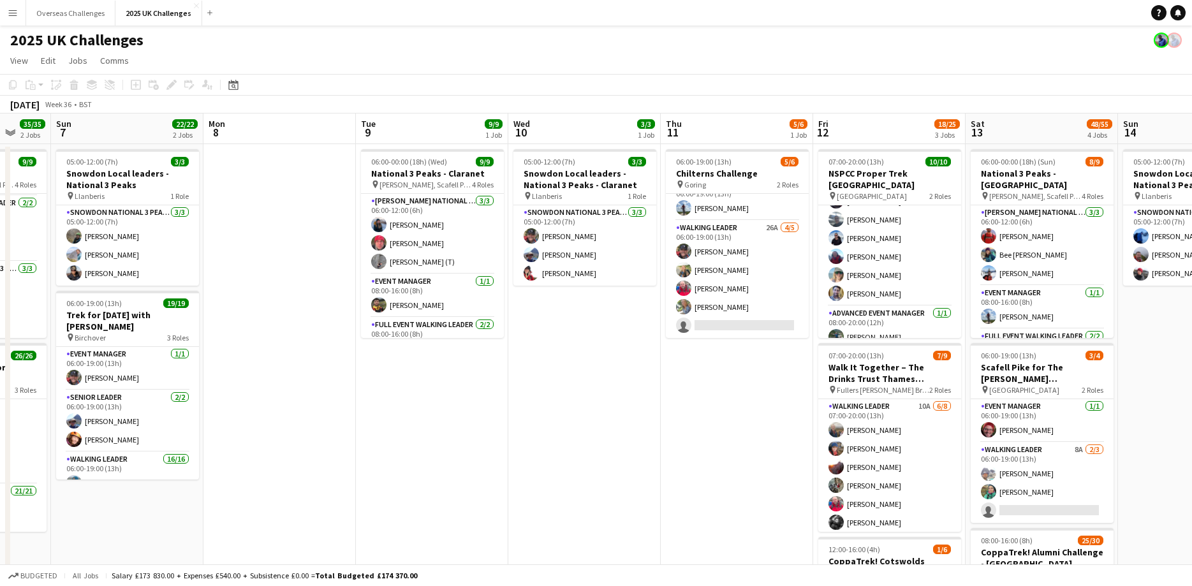
drag, startPoint x: 679, startPoint y: 351, endPoint x: 394, endPoint y: 318, distance: 286.4
click at [394, 318] on app-calendar-viewport "Thu 4 Fri 5 Sat 6 35/35 2 Jobs Sun 7 22/22 2 Jobs Mon 8 Tue 9 9/9 1 Job Wed 10 …" at bounding box center [596, 555] width 1192 height 883
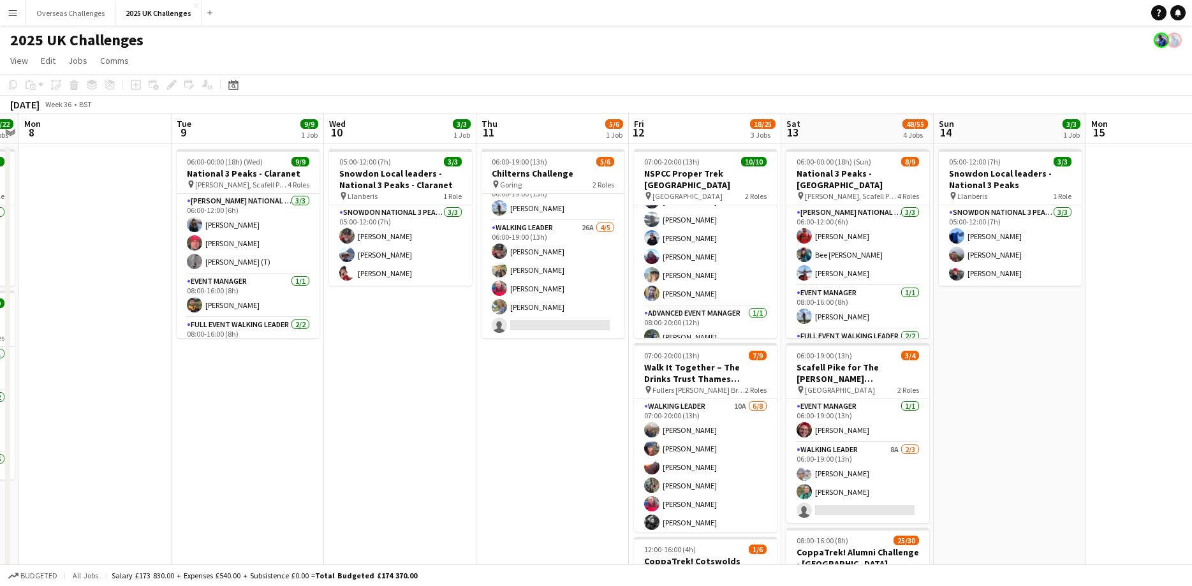
scroll to position [0, 439]
drag, startPoint x: 696, startPoint y: 350, endPoint x: 511, endPoint y: 346, distance: 185.0
click at [511, 346] on app-calendar-viewport "Fri 5 Sat 6 35/35 2 Jobs Sun 7 22/22 2 Jobs Mon 8 Tue 9 9/9 1 Job Wed 10 3/3 1 …" at bounding box center [596, 555] width 1192 height 883
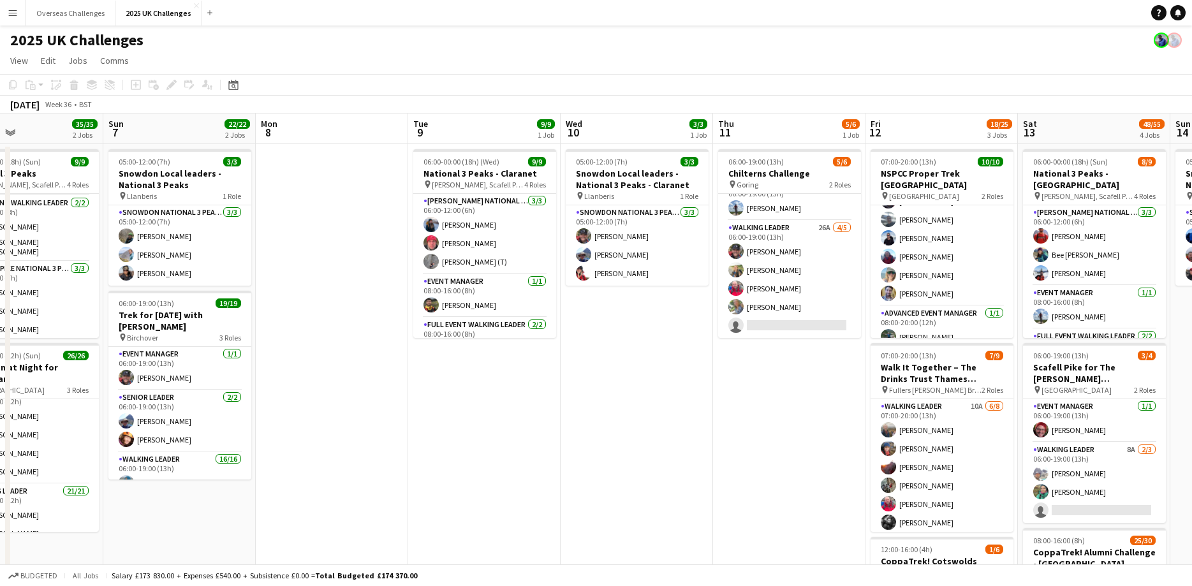
drag, startPoint x: 420, startPoint y: 399, endPoint x: 861, endPoint y: 344, distance: 444.1
click at [657, 402] on app-calendar-viewport "Thu 4 Fri 5 Sat 6 35/35 2 Jobs Sun 7 22/22 2 Jobs Mon 8 Tue 9 9/9 1 Job Wed 10 …" at bounding box center [596, 555] width 1192 height 883
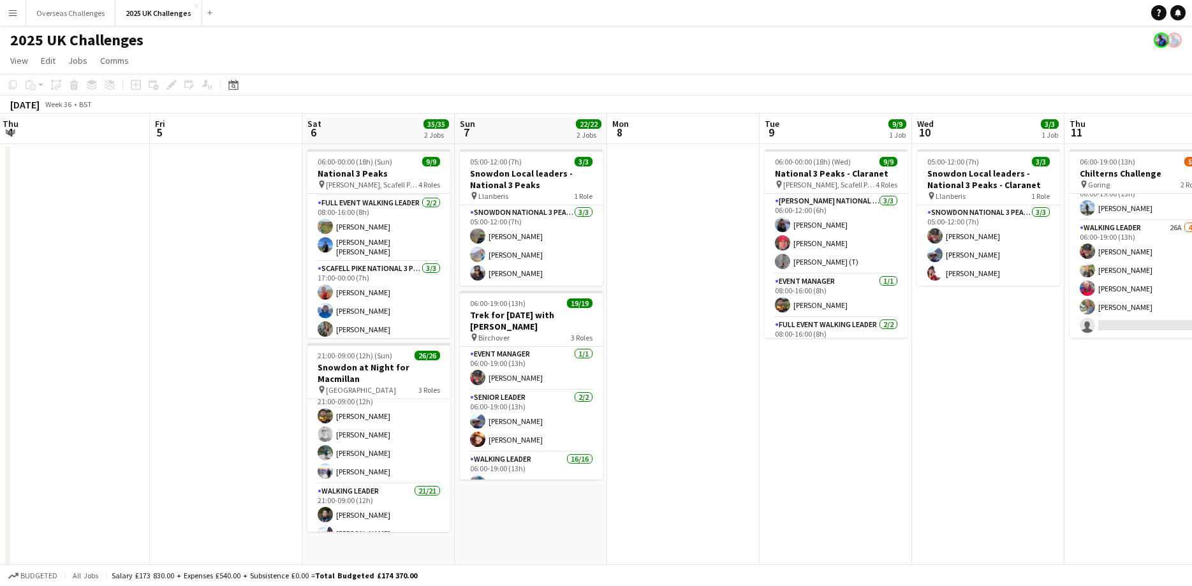
scroll to position [0, 307]
drag, startPoint x: 452, startPoint y: 404, endPoint x: 805, endPoint y: 408, distance: 352.7
click at [805, 408] on app-calendar-viewport "Tue 2 Wed 3 Thu 4 Fri 5 Sat 6 35/35 2 Jobs Sun 7 22/22 2 Jobs Mon 8 Tue 9 9/9 1…" at bounding box center [596, 555] width 1192 height 883
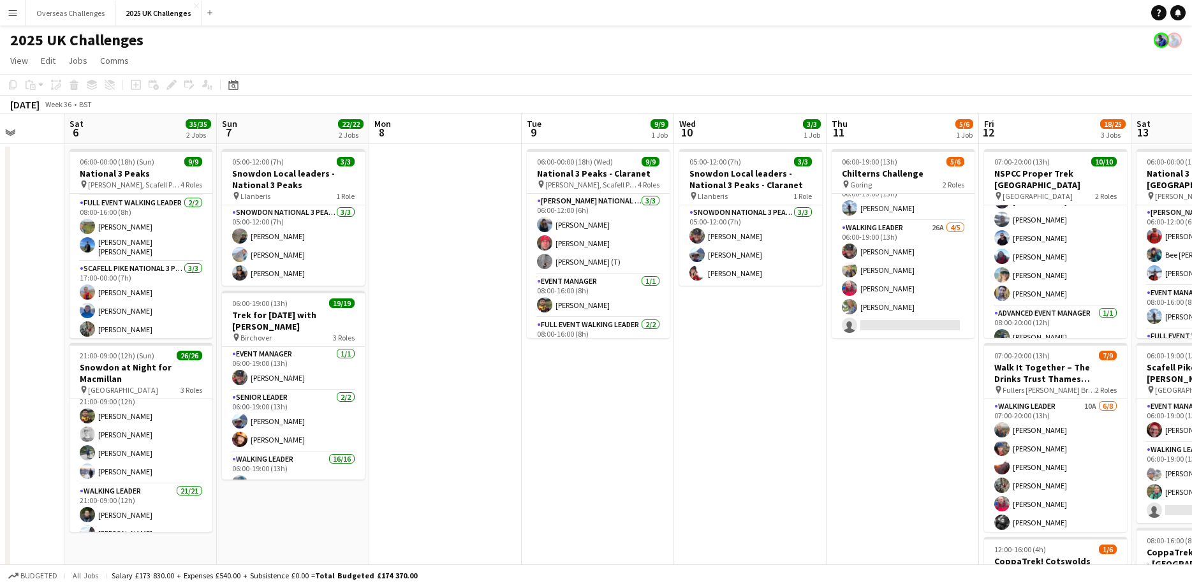
scroll to position [0, 393]
drag, startPoint x: 1095, startPoint y: 420, endPoint x: 856, endPoint y: 425, distance: 239.2
click at [856, 425] on app-calendar-viewport "Wed 3 Thu 4 Fri 5 Sat 6 35/35 2 Jobs Sun 7 22/22 2 Jobs Mon 8 Tue 9 9/9 1 Job W…" at bounding box center [596, 555] width 1192 height 883
click at [239, 85] on div "Date picker" at bounding box center [233, 84] width 15 height 15
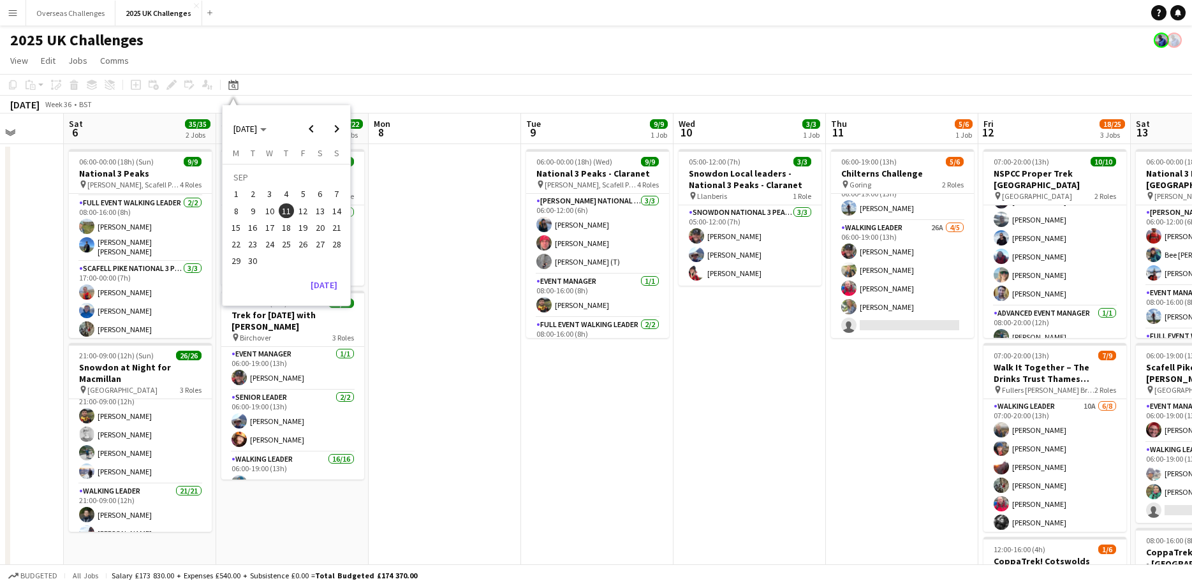
click at [290, 210] on span "11" at bounding box center [286, 210] width 15 height 15
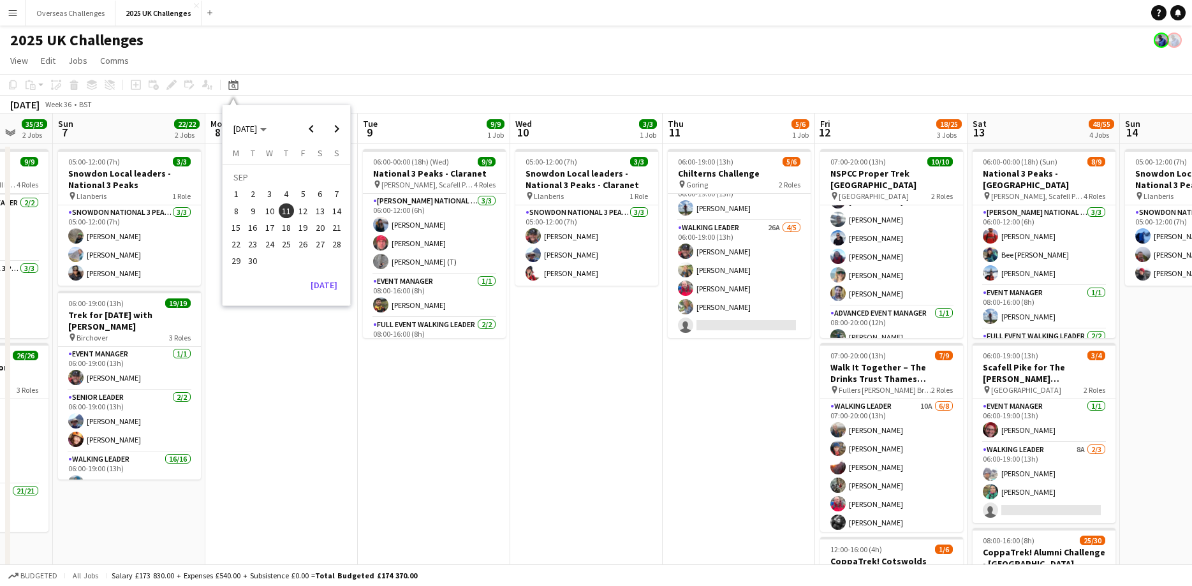
drag, startPoint x: 666, startPoint y: 369, endPoint x: 513, endPoint y: 370, distance: 153.1
click at [513, 370] on app-calendar-viewport "Thu 4 Fri 5 Sat 6 35/35 2 Jobs Sun 7 22/22 2 Jobs Mon 8 Tue 9 9/9 1 Job Wed 10 …" at bounding box center [596, 555] width 1192 height 883
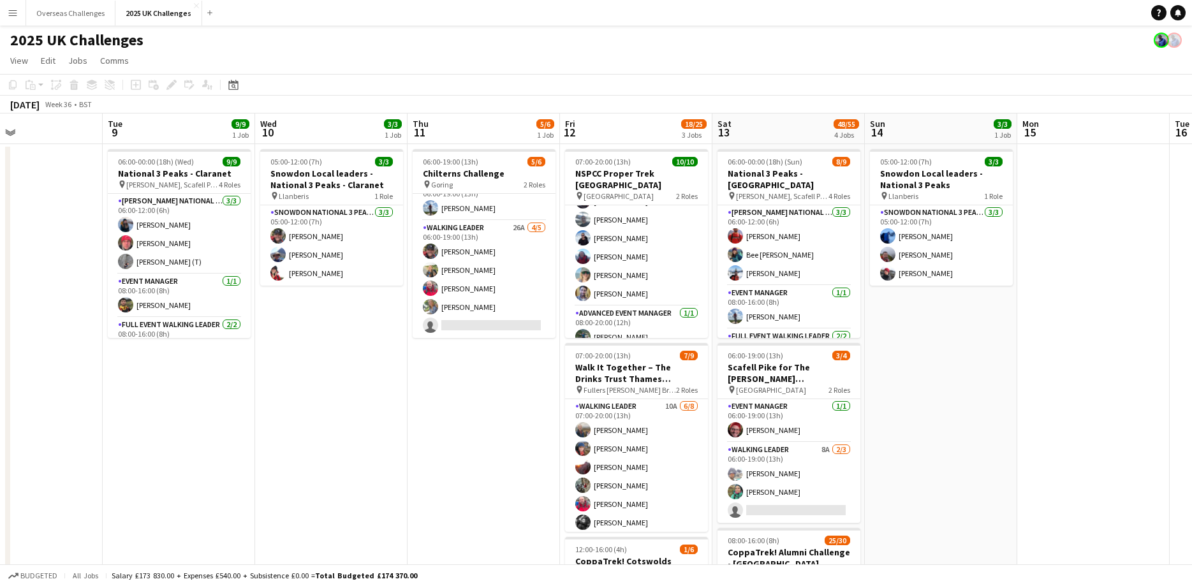
drag, startPoint x: 736, startPoint y: 376, endPoint x: 557, endPoint y: 376, distance: 178.6
click at [557, 376] on app-calendar-viewport "Fri 5 Sat 6 35/35 2 Jobs Sun 7 22/22 2 Jobs Mon 8 Tue 9 9/9 1 Job Wed 10 3/3 1 …" at bounding box center [596, 555] width 1192 height 883
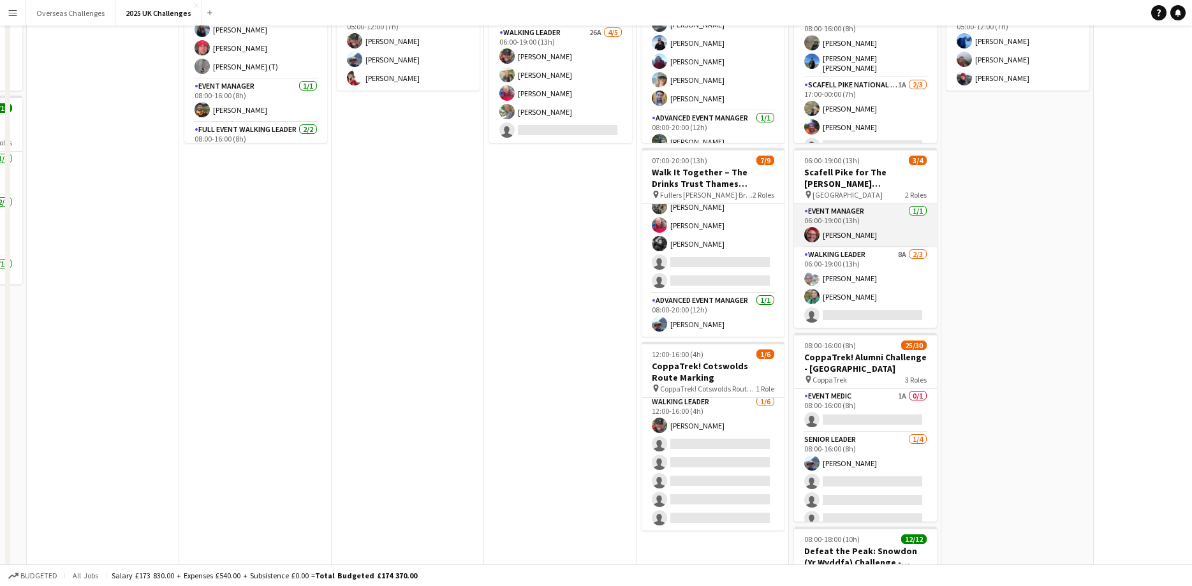
scroll to position [0, 0]
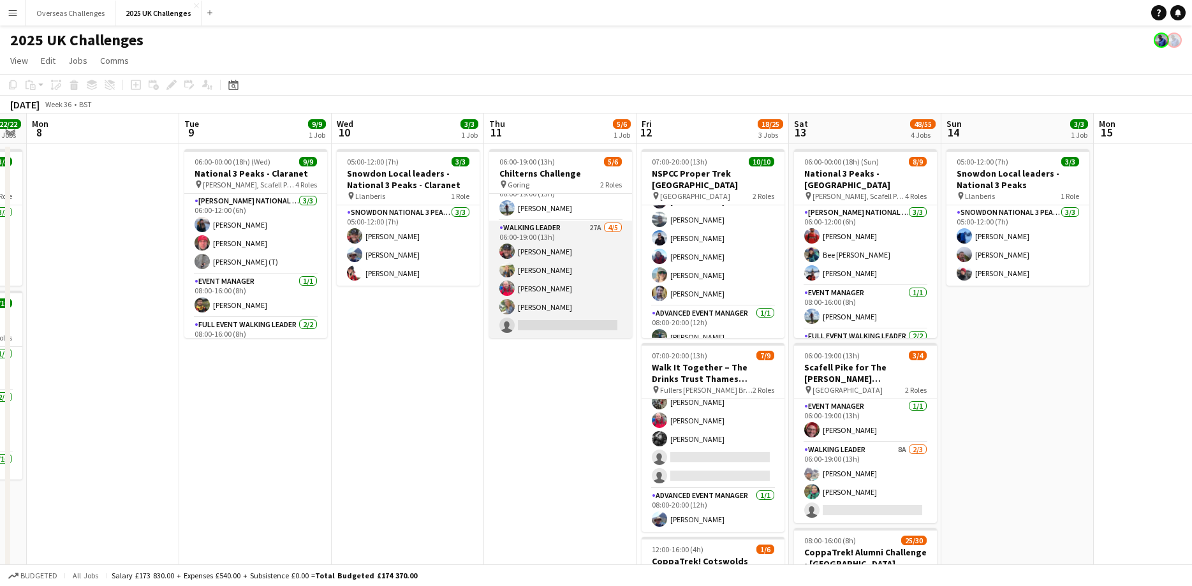
click at [533, 323] on app-card-role "Walking Leader 27A [DATE] 06:00-19:00 (13h) [PERSON_NAME] [PERSON_NAME] [PERSON…" at bounding box center [560, 279] width 143 height 117
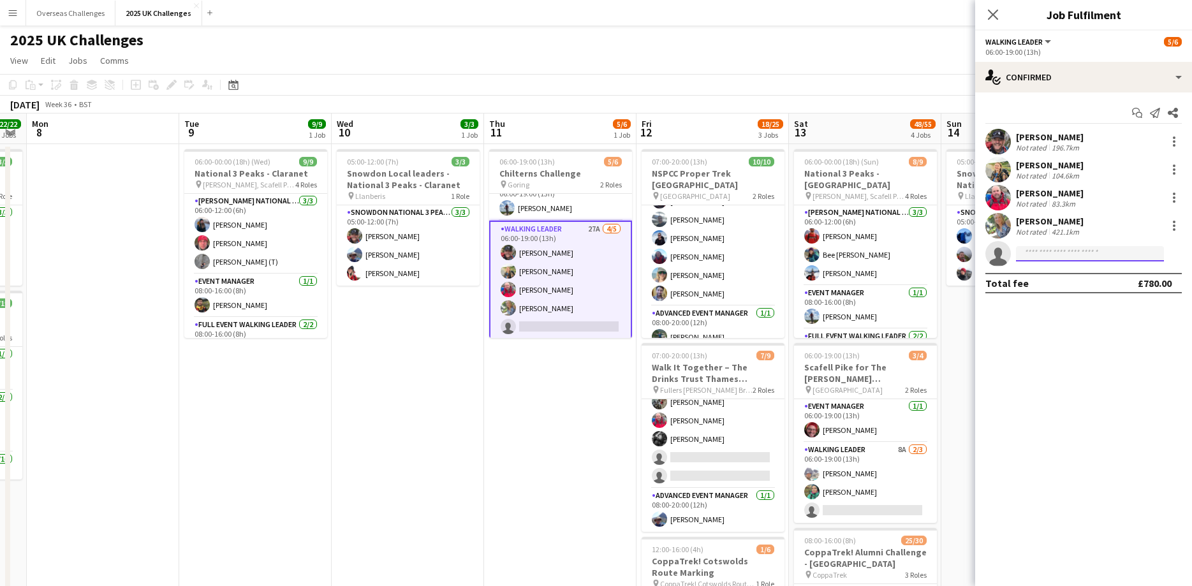
click at [1037, 256] on input at bounding box center [1090, 253] width 148 height 15
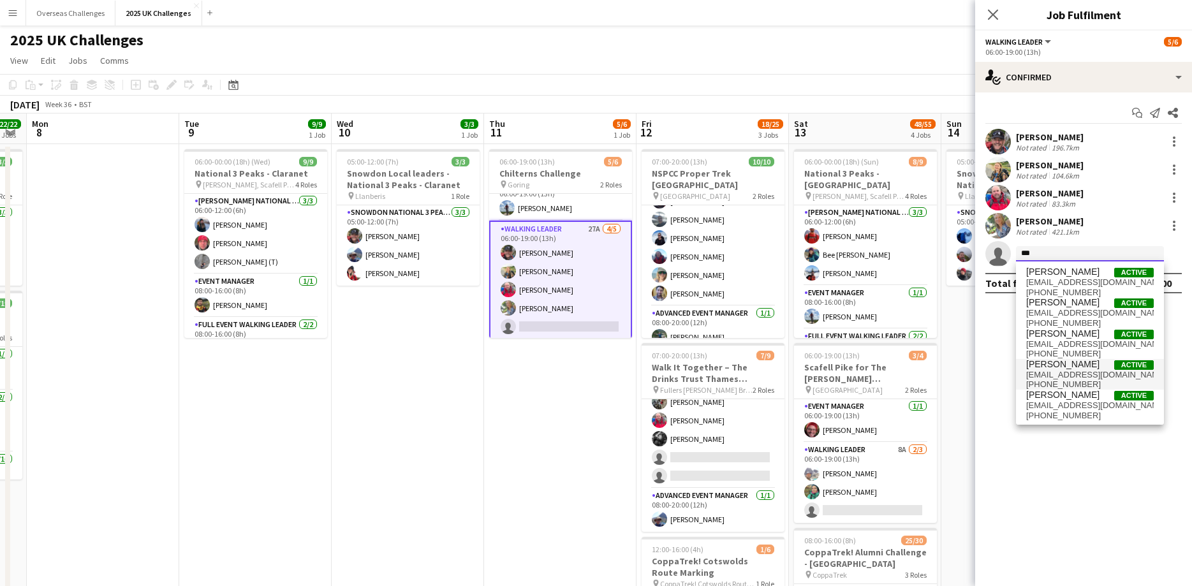
type input "***"
click at [1075, 366] on span "[PERSON_NAME]" at bounding box center [1062, 364] width 73 height 11
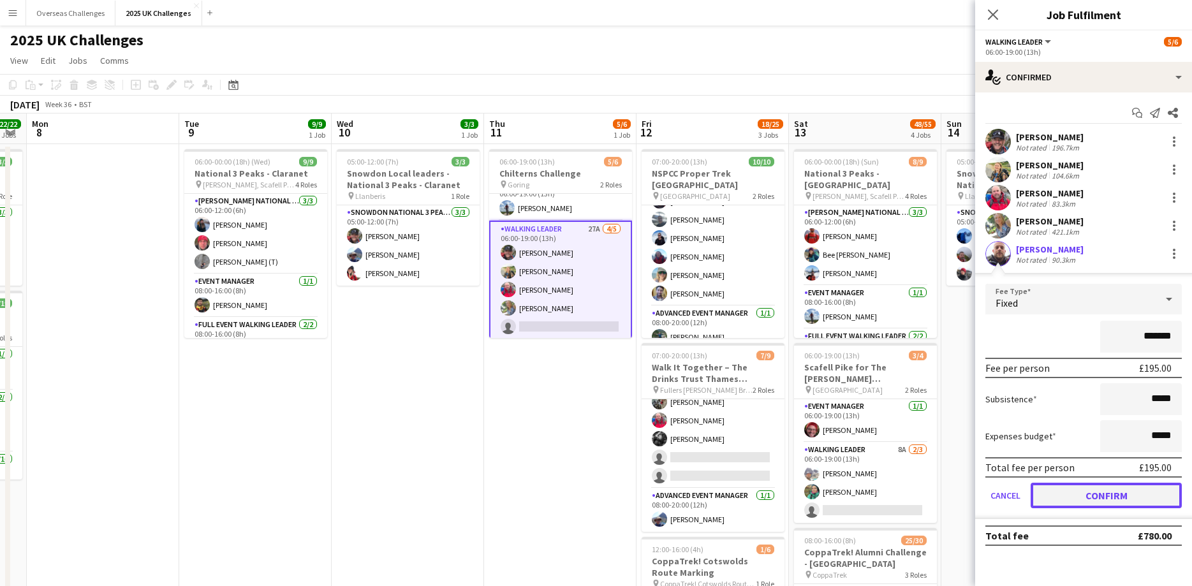
click at [1118, 488] on button "Confirm" at bounding box center [1106, 496] width 151 height 26
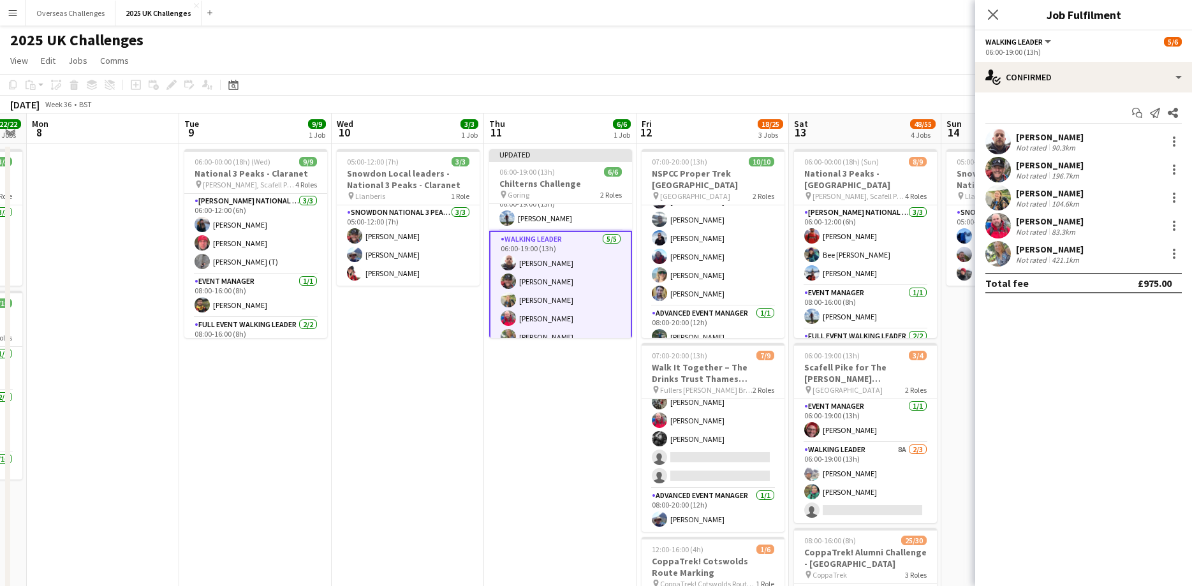
click at [555, 408] on app-date-cell "Updated 06:00-19:00 (13h) 6/6 Chilterns Challenge pin Goring 2 Roles Event Mana…" at bounding box center [560, 540] width 152 height 793
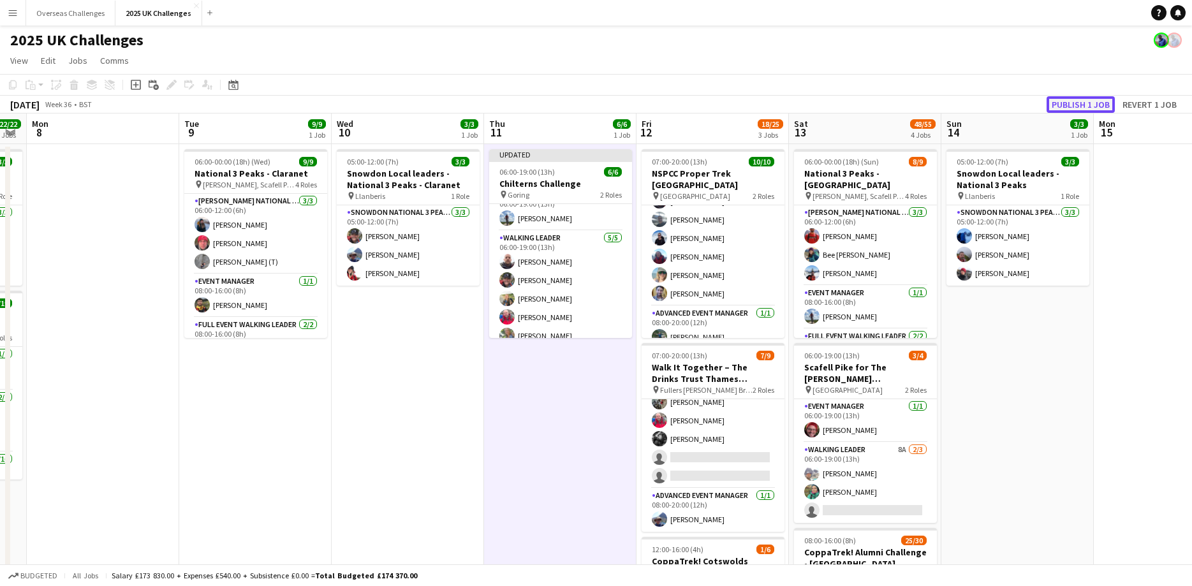
click at [1075, 106] on button "Publish 1 job" at bounding box center [1080, 104] width 68 height 17
